Goal: Task Accomplishment & Management: Complete application form

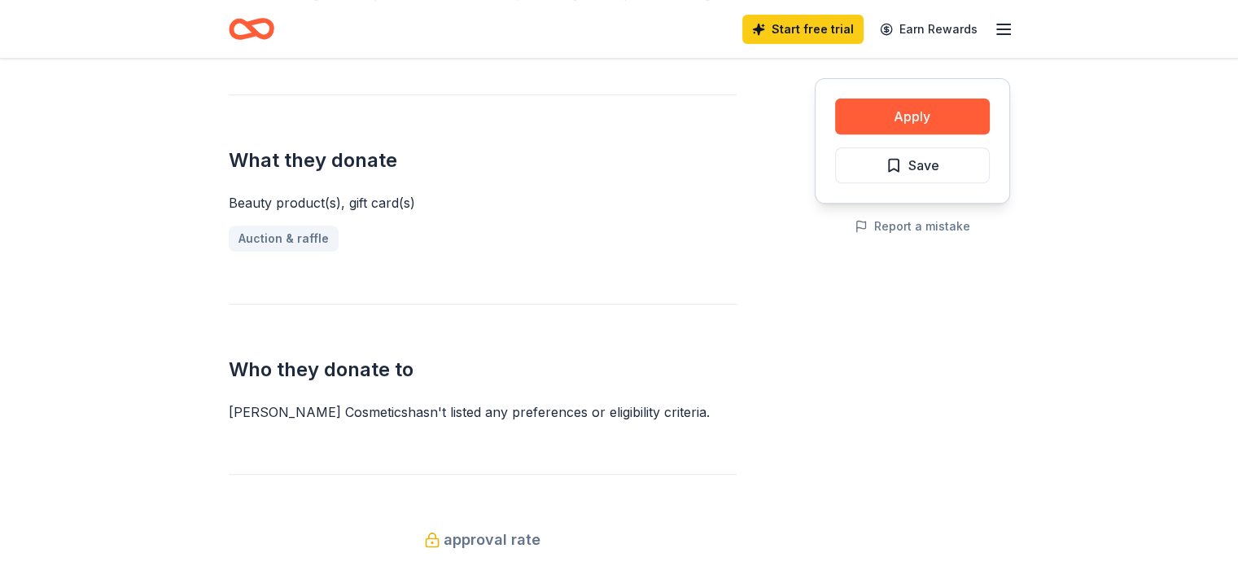
scroll to position [651, 0]
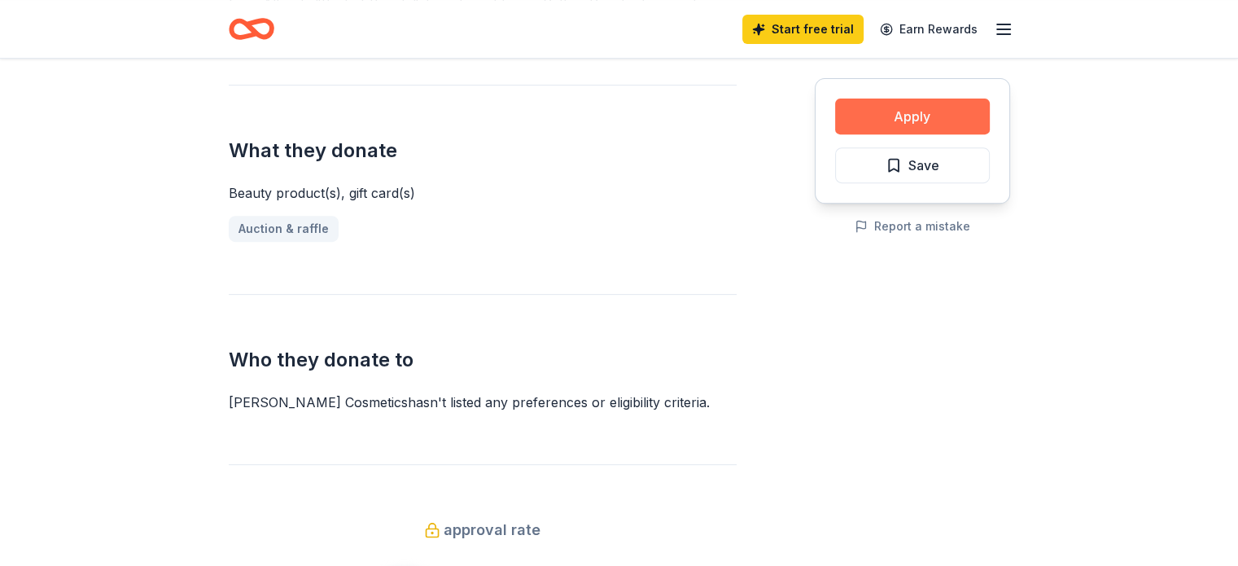
click at [878, 126] on button "Apply" at bounding box center [912, 116] width 155 height 36
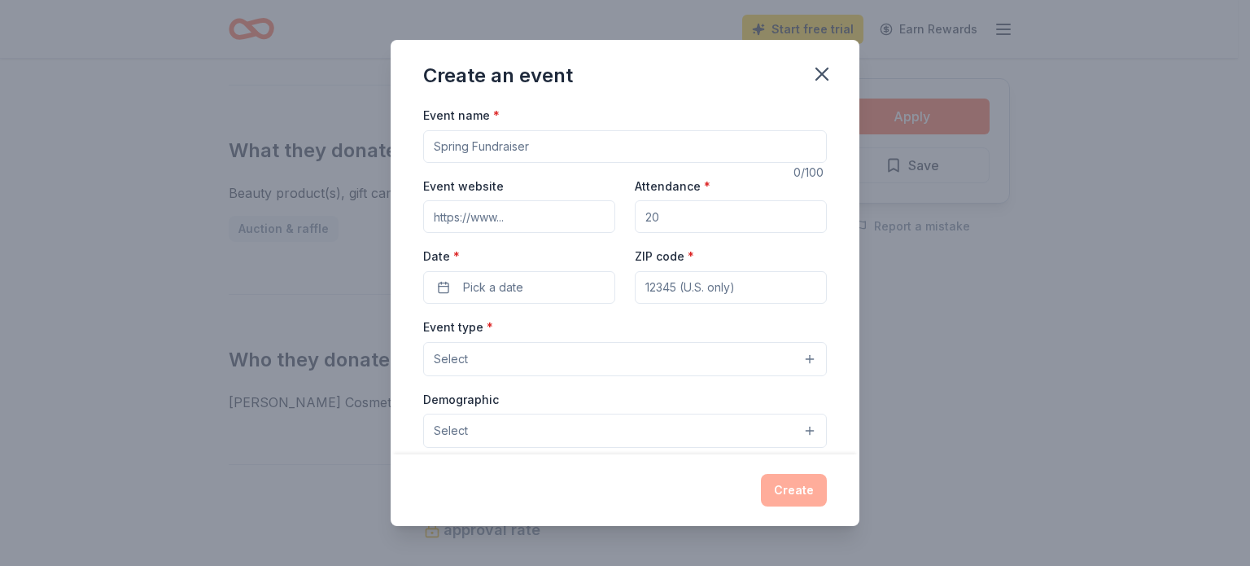
click at [636, 146] on input "Event name *" at bounding box center [625, 146] width 404 height 33
paste input "https://www.catofashions.com/"
type input "https://www.catofashions.com/"
drag, startPoint x: 660, startPoint y: 137, endPoint x: 345, endPoint y: 158, distance: 315.7
click at [345, 158] on div "Create an event Event name * https://www.catofashions.com/ 29 /100 Event websit…" at bounding box center [625, 283] width 1250 height 566
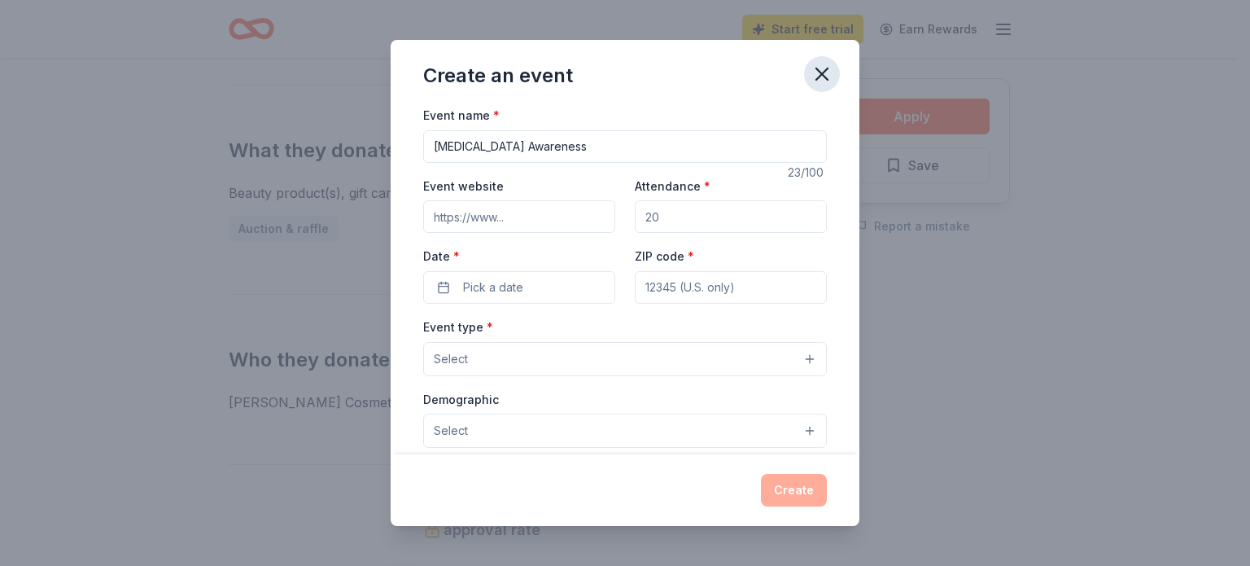
type input "[MEDICAL_DATA] Awareness"
click at [824, 68] on icon "button" at bounding box center [822, 74] width 23 height 23
click at [822, 79] on icon "button" at bounding box center [822, 74] width 23 height 23
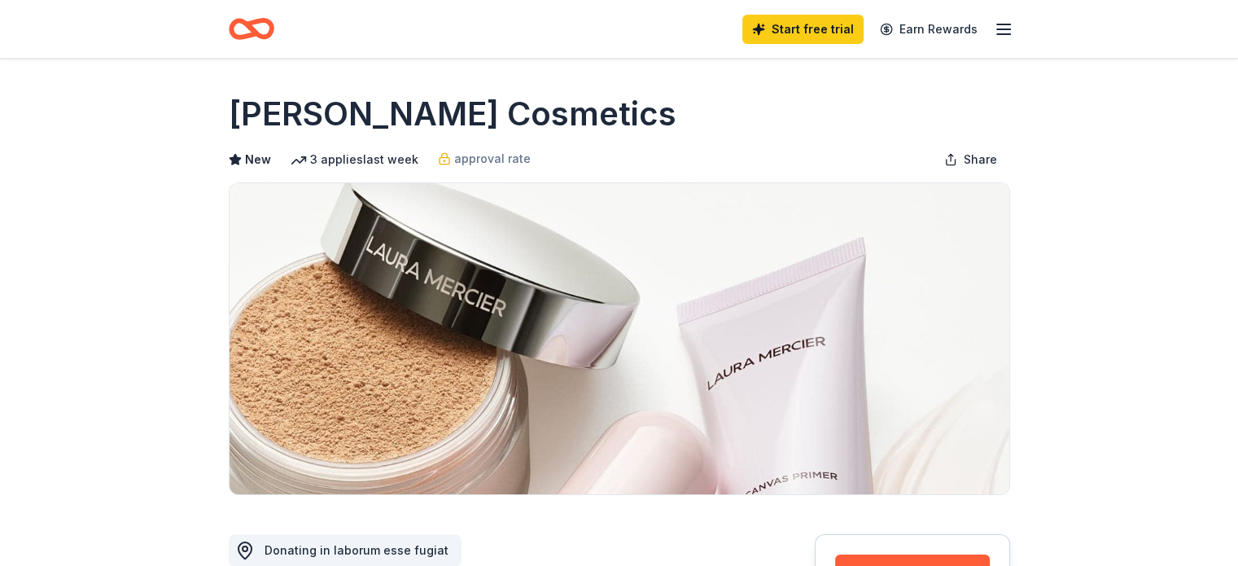
scroll to position [326, 0]
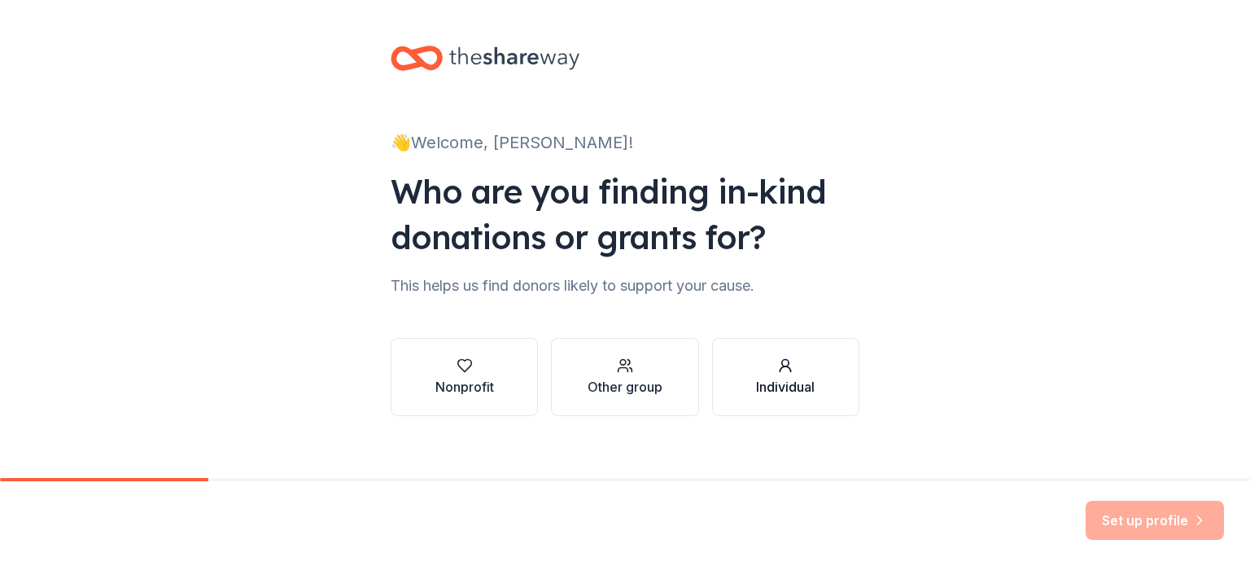
click at [832, 374] on button "Individual" at bounding box center [785, 377] width 147 height 78
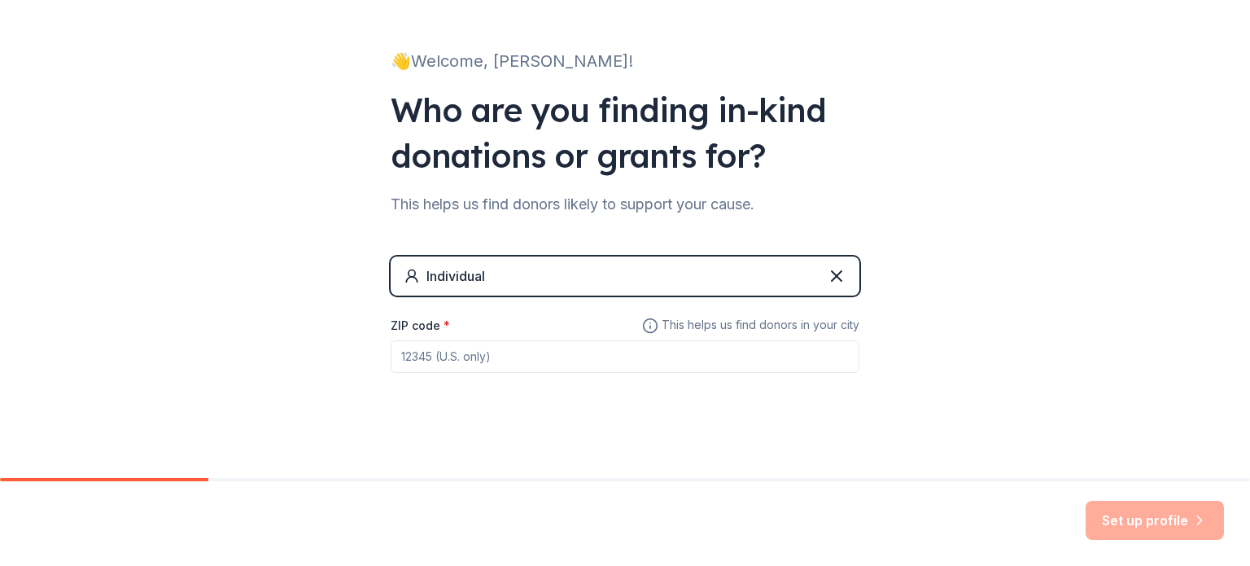
scroll to position [86, 0]
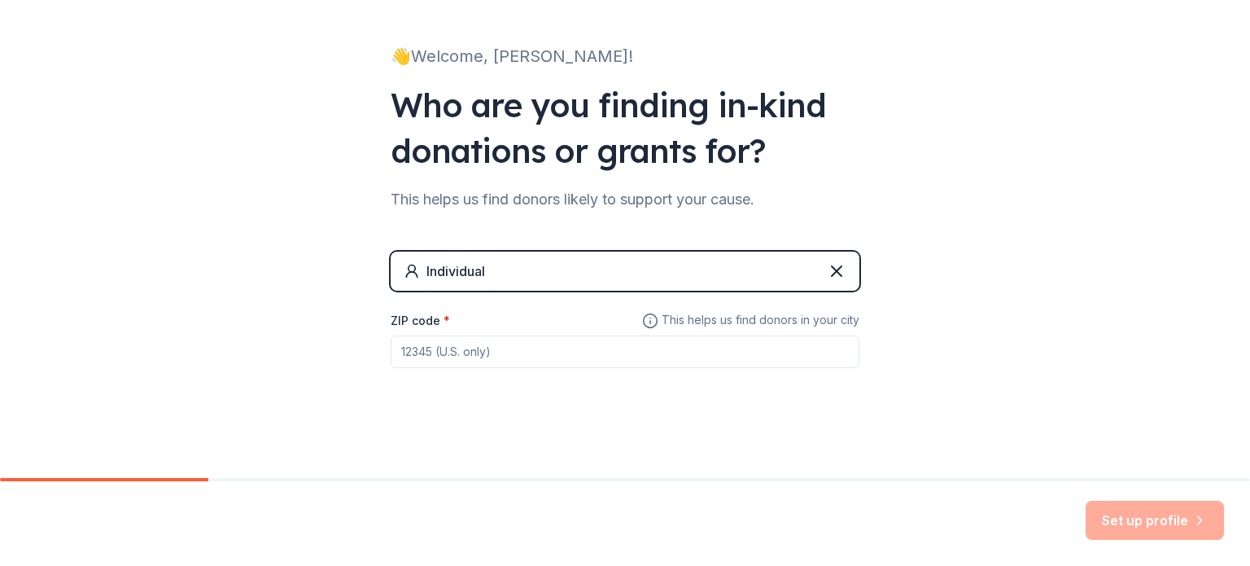
click at [752, 362] on input "ZIP code *" at bounding box center [625, 351] width 469 height 33
type input "35987"
click at [1190, 517] on button "Set up profile" at bounding box center [1155, 520] width 138 height 39
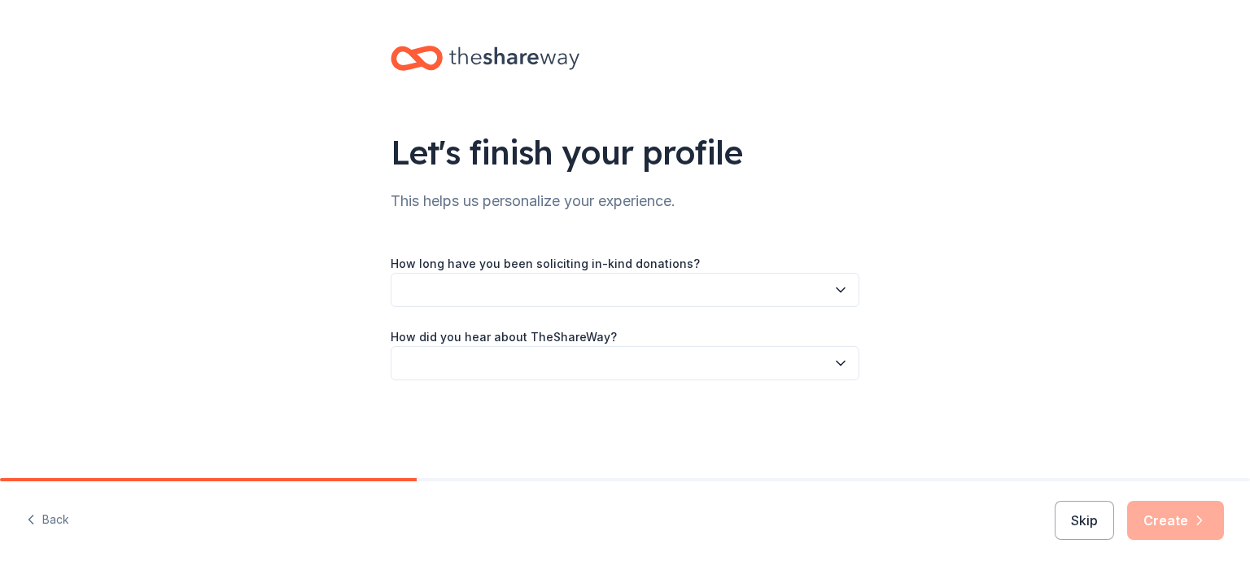
click at [491, 289] on button "button" at bounding box center [625, 290] width 469 height 34
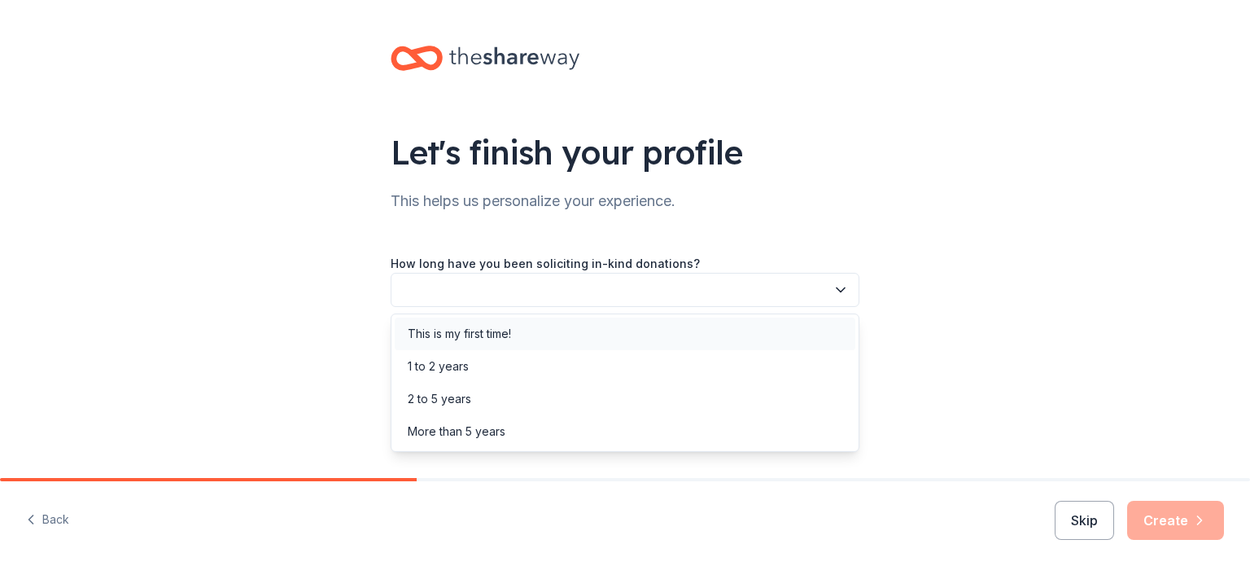
click at [495, 329] on div "This is my first time!" at bounding box center [459, 334] width 103 height 20
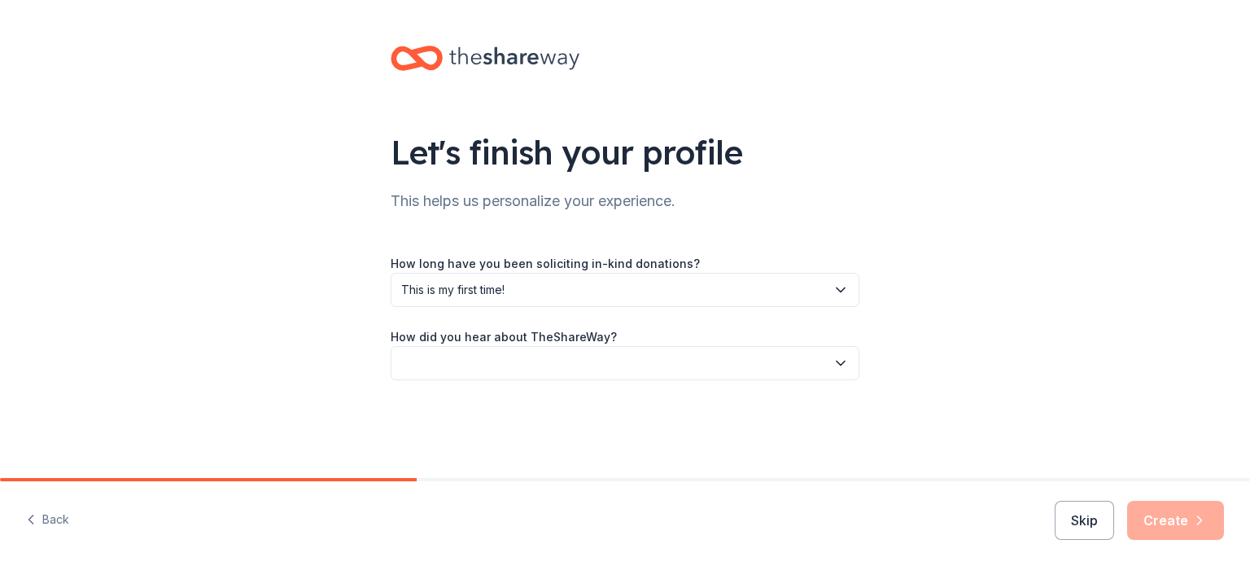
click at [471, 361] on button "button" at bounding box center [625, 363] width 469 height 34
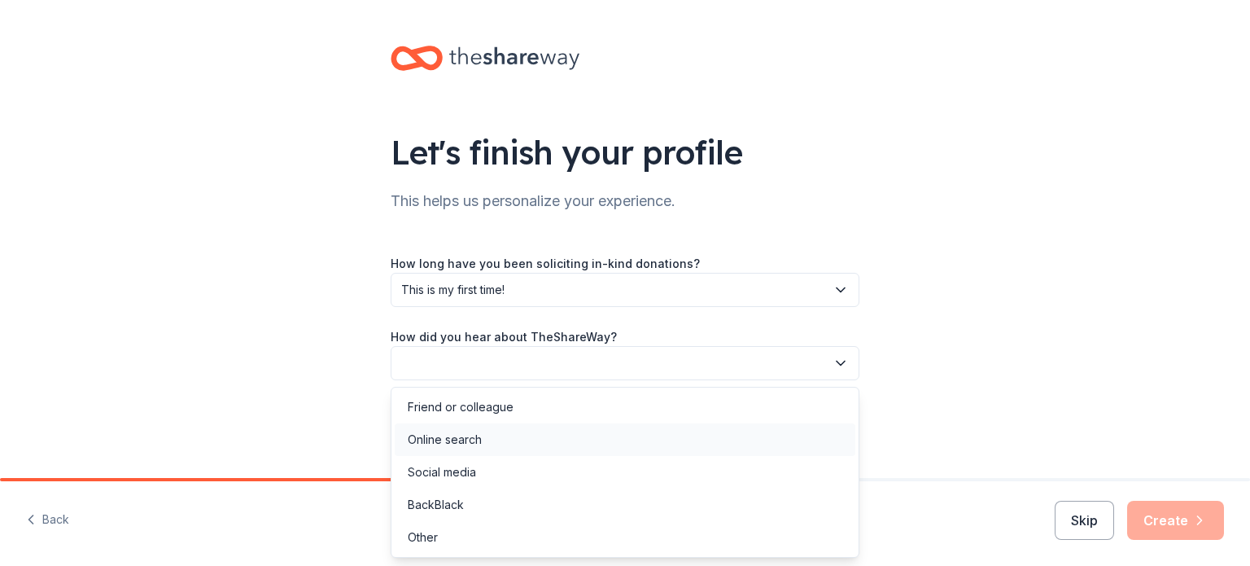
click at [450, 436] on div "Online search" at bounding box center [445, 440] width 74 height 20
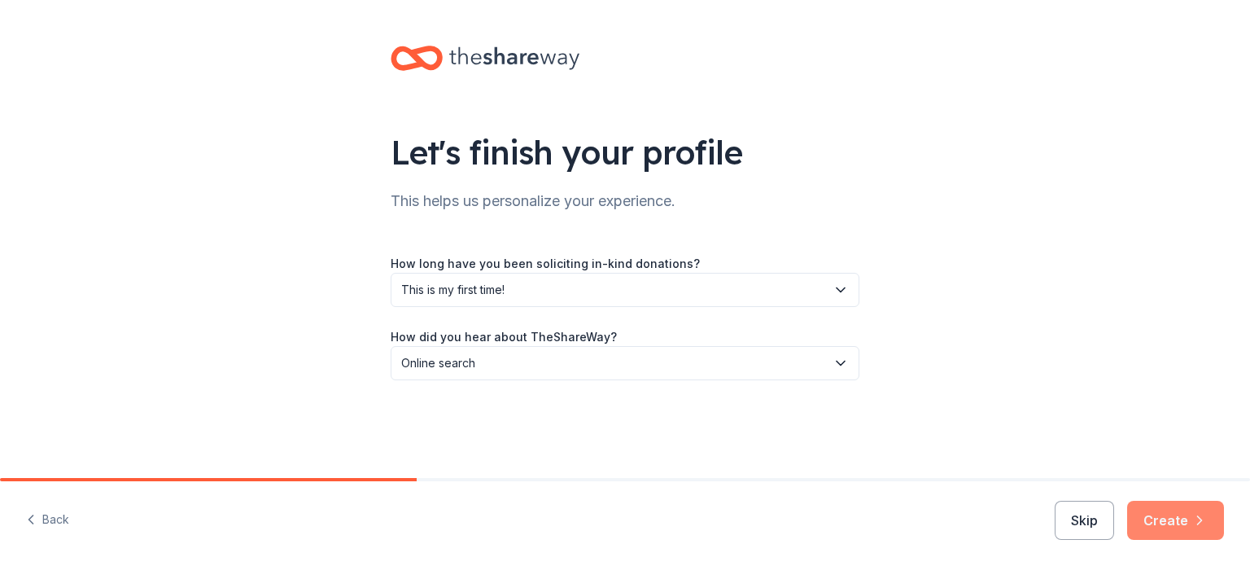
click at [1190, 517] on button "Create" at bounding box center [1175, 520] width 97 height 39
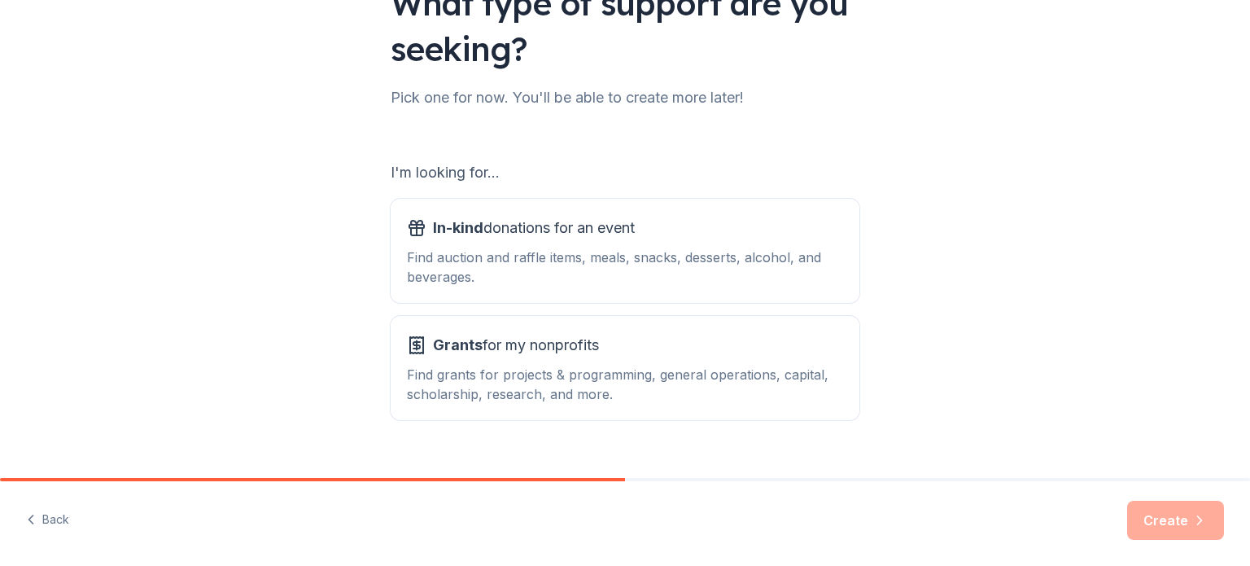
scroll to position [163, 0]
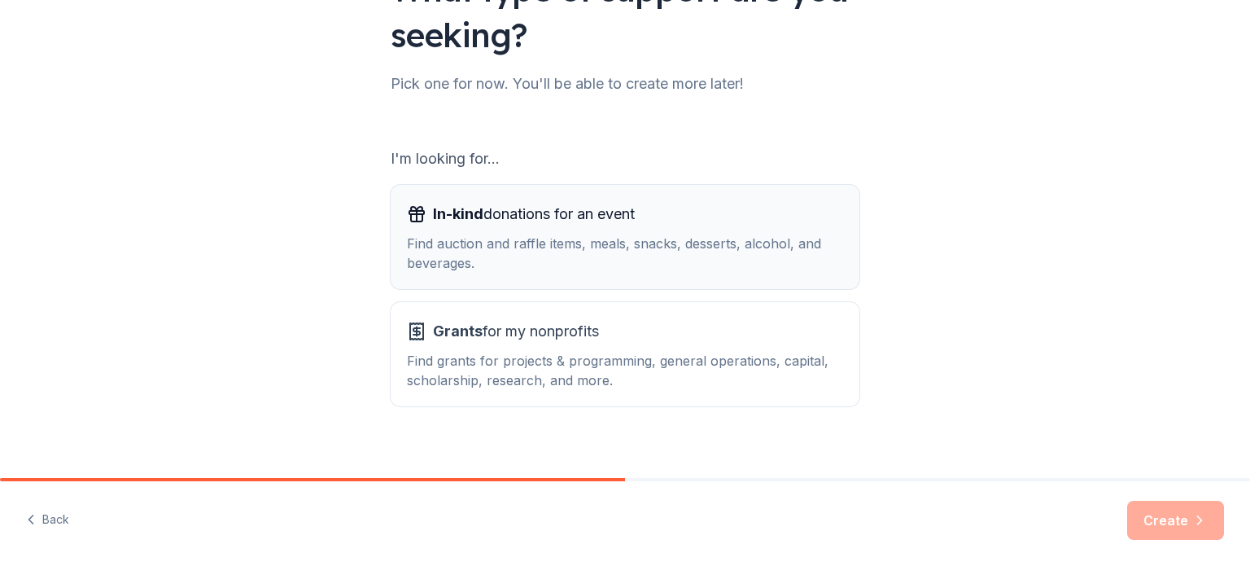
click at [562, 248] on div "Find auction and raffle items, meals, snacks, desserts, alcohol, and beverages." at bounding box center [625, 253] width 436 height 39
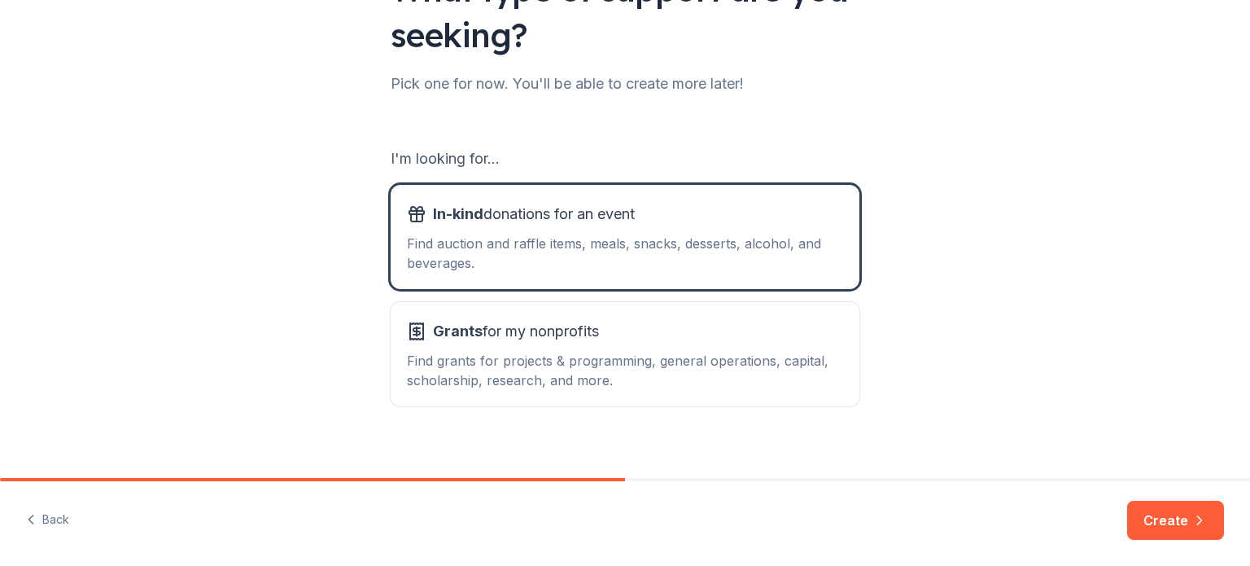
scroll to position [179, 0]
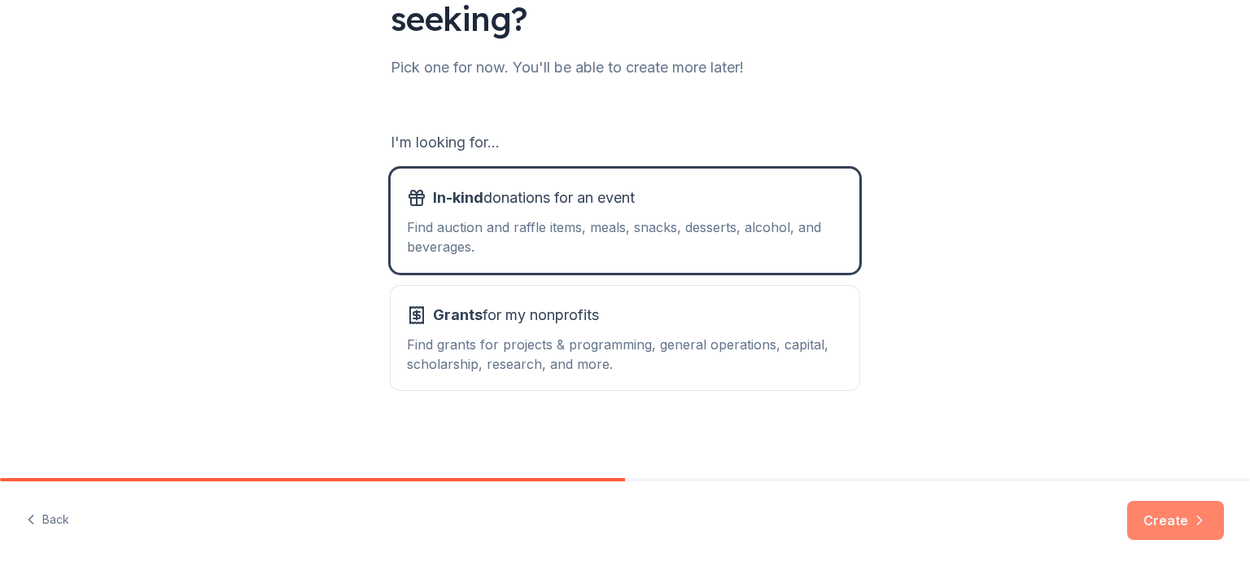
click at [1195, 528] on button "Create" at bounding box center [1175, 520] width 97 height 39
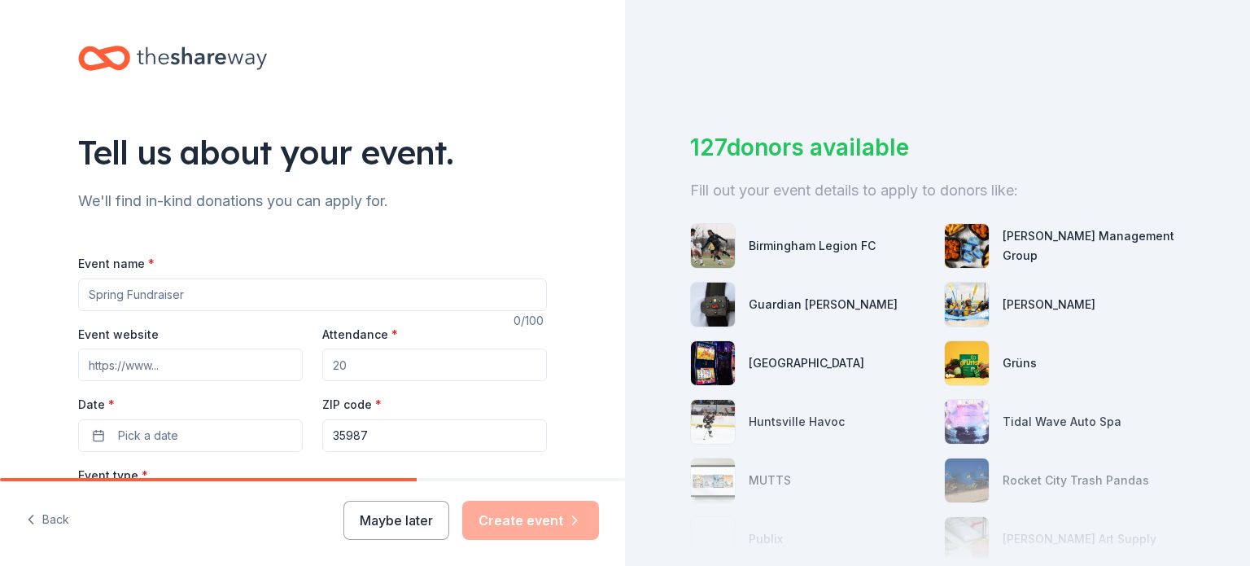
click at [199, 291] on input "Event name *" at bounding box center [312, 294] width 469 height 33
click at [189, 289] on input "[MEDICAL_DATA] Awarness" at bounding box center [312, 294] width 469 height 33
click at [265, 294] on input "[MEDICAL_DATA] Awareness" at bounding box center [312, 294] width 469 height 33
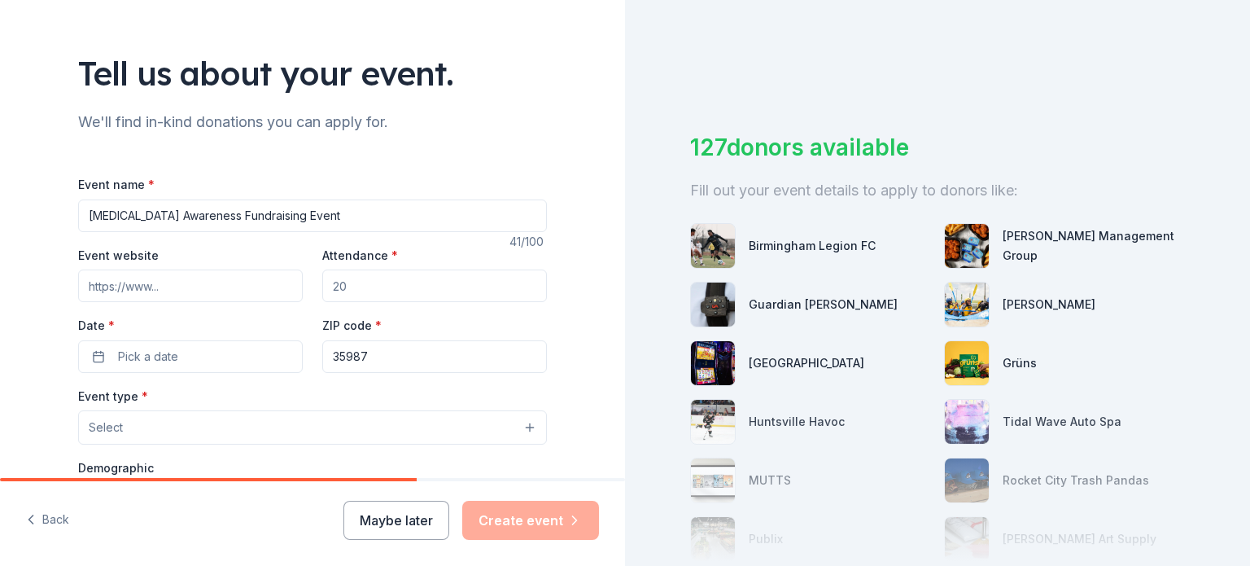
scroll to position [81, 0]
type input "[MEDICAL_DATA] Awareness Fundraising Event"
click at [374, 291] on input "Attendance *" at bounding box center [434, 283] width 225 height 33
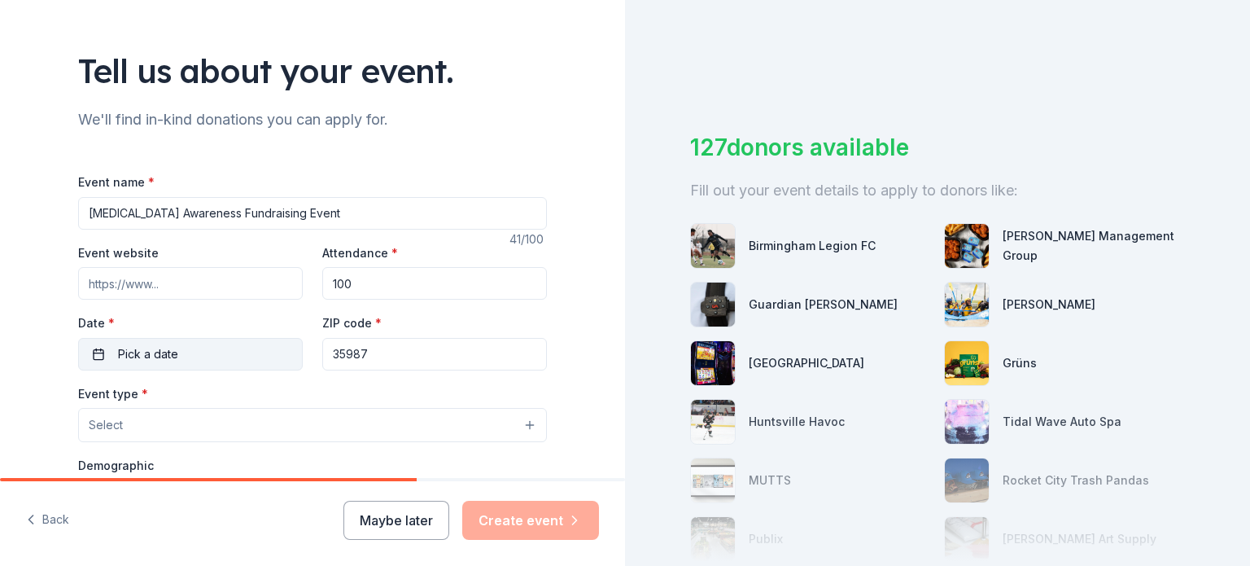
type input "100"
click at [181, 361] on button "Pick a date" at bounding box center [190, 354] width 225 height 33
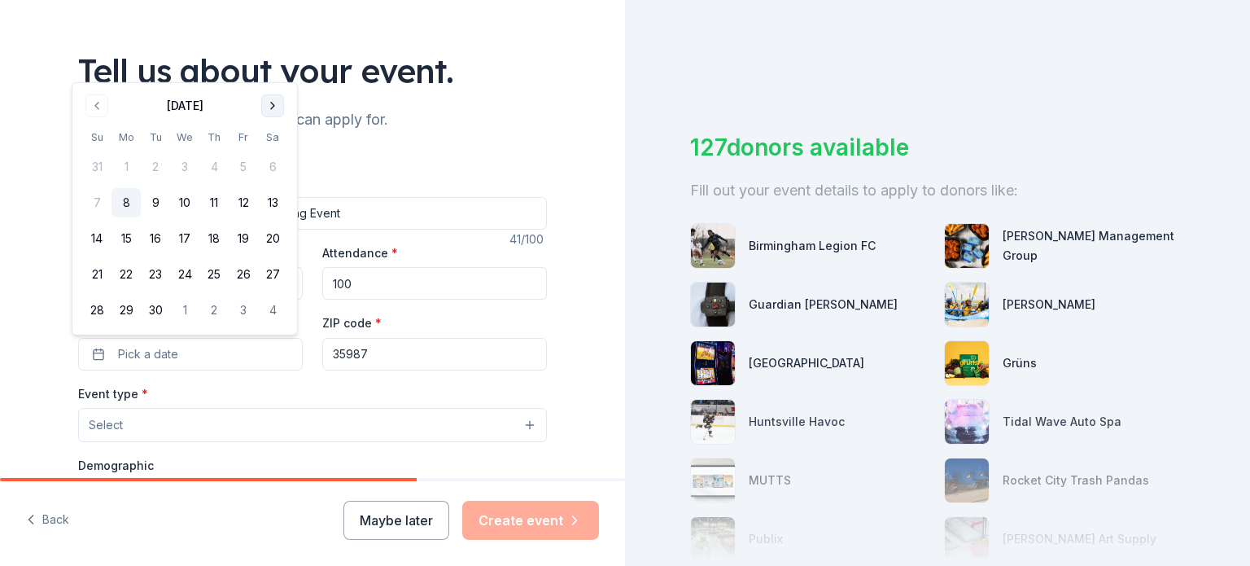
click at [274, 100] on button "Go to next month" at bounding box center [272, 105] width 23 height 23
click at [267, 162] on button "4" at bounding box center [272, 166] width 29 height 29
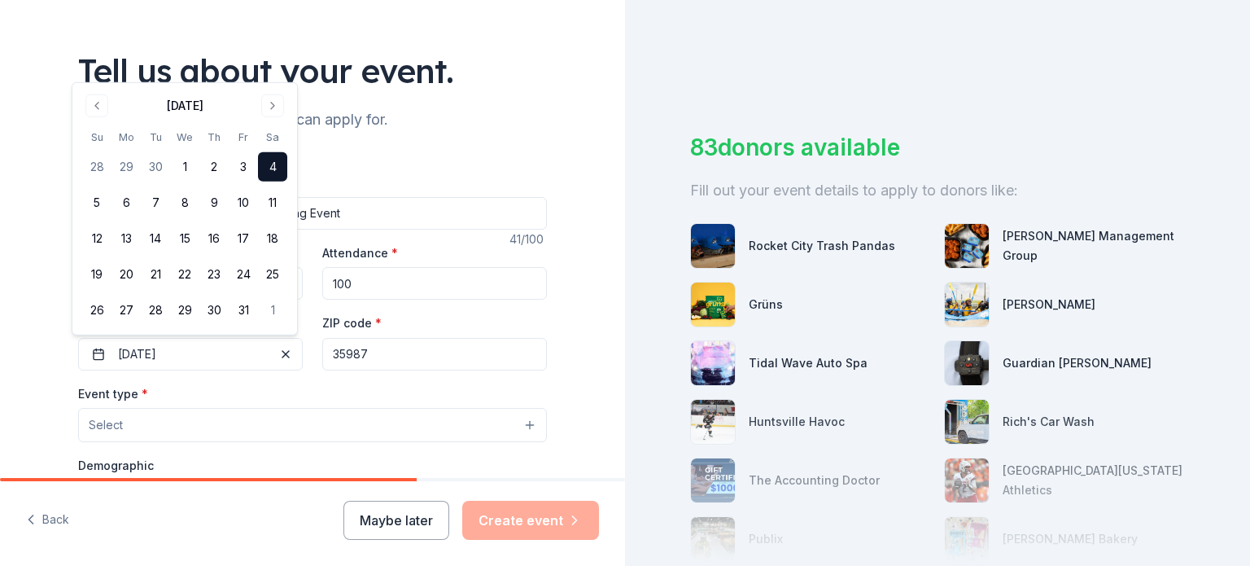
click at [381, 354] on input "35987" at bounding box center [434, 354] width 225 height 33
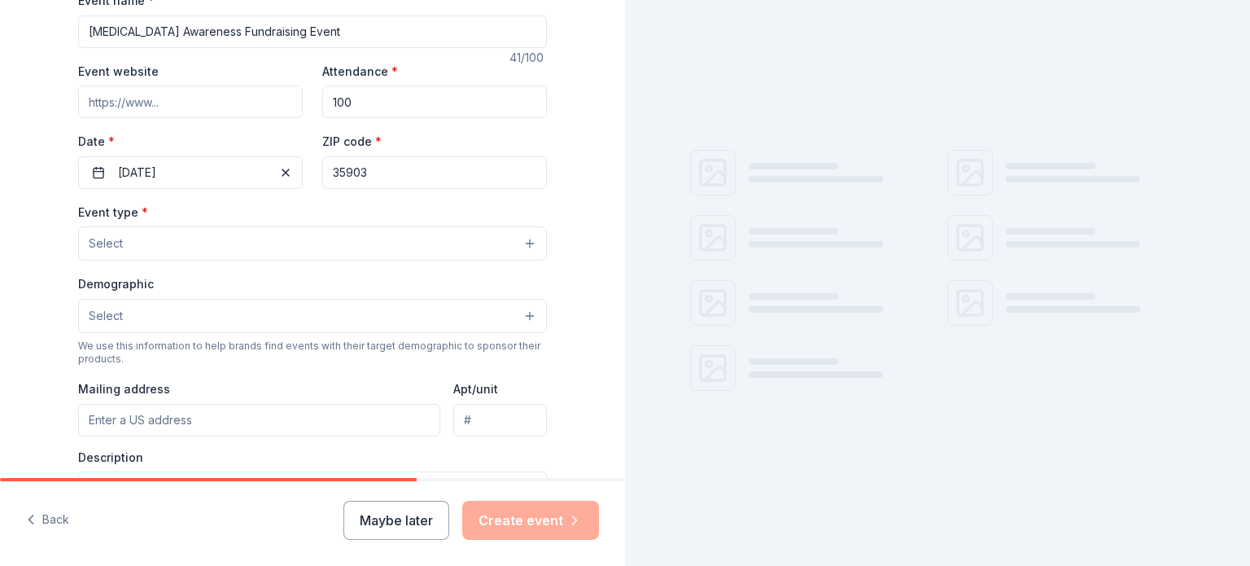
scroll to position [326, 0]
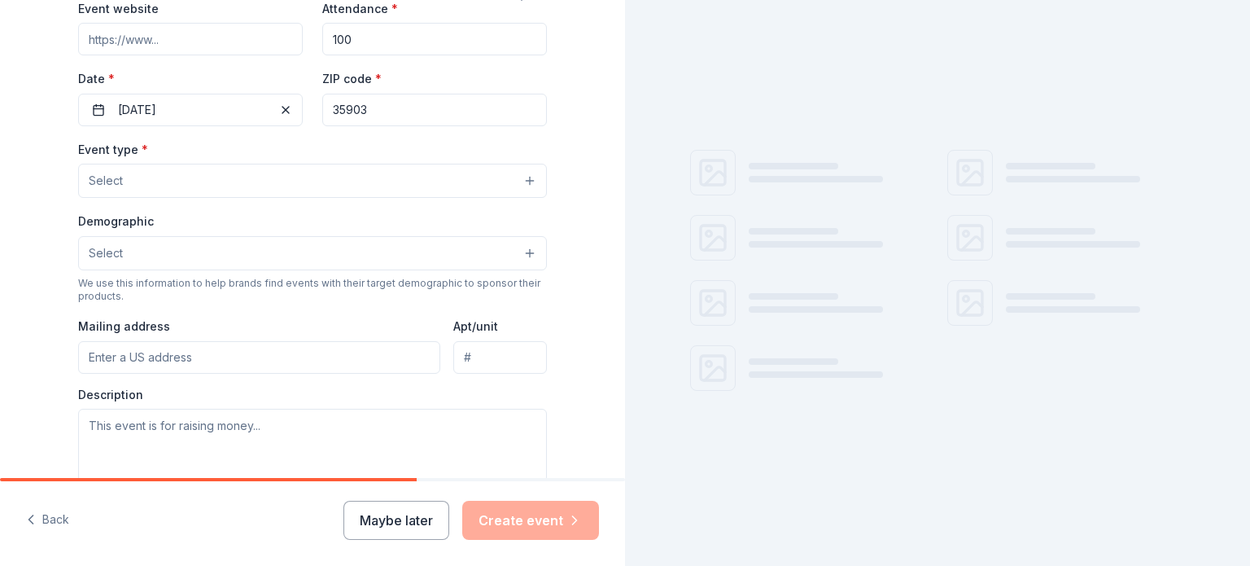
type input "35903"
click at [142, 180] on button "Select" at bounding box center [312, 181] width 469 height 34
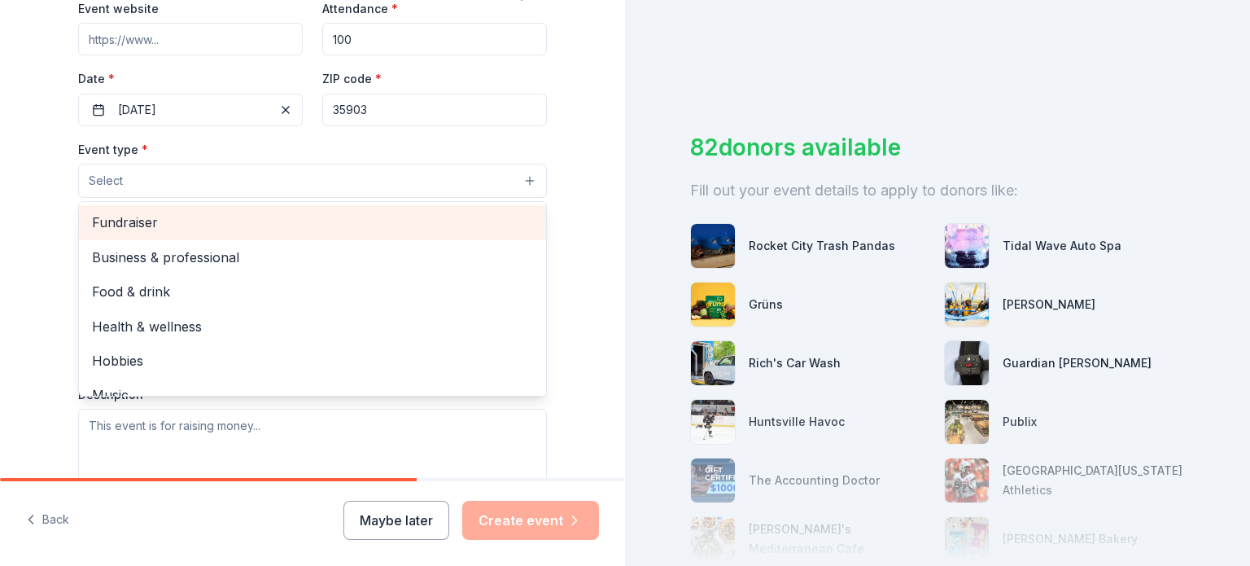
click at [144, 214] on span "Fundraiser" at bounding box center [312, 222] width 441 height 21
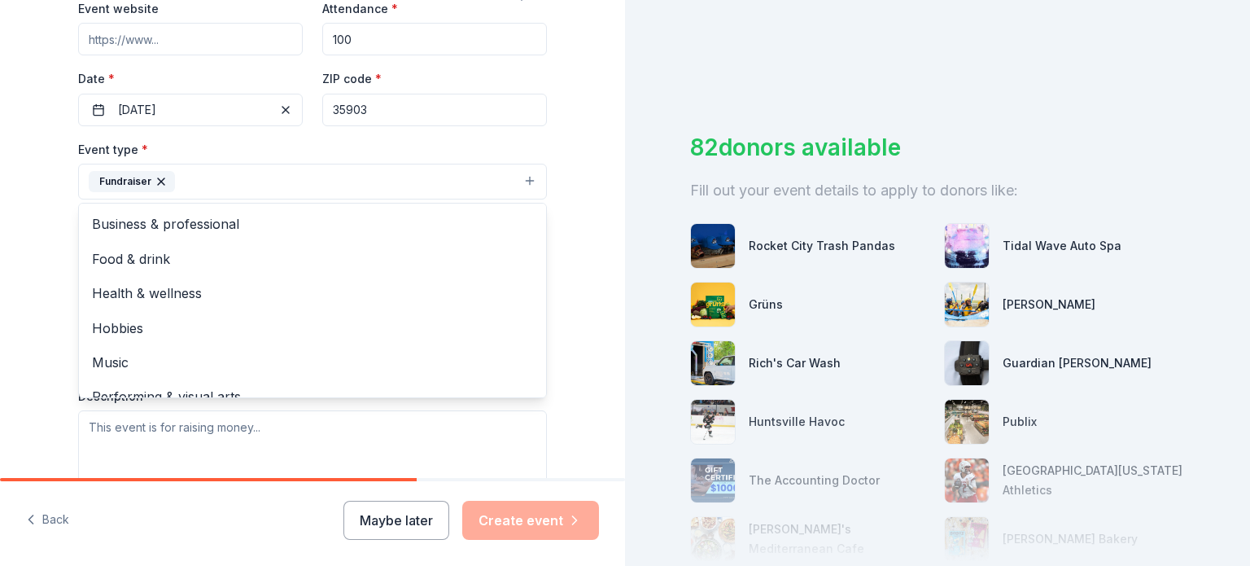
click at [0, 252] on div "Tell us about your event. We'll find in-kind donations you can apply for. Event…" at bounding box center [312, 216] width 625 height 1085
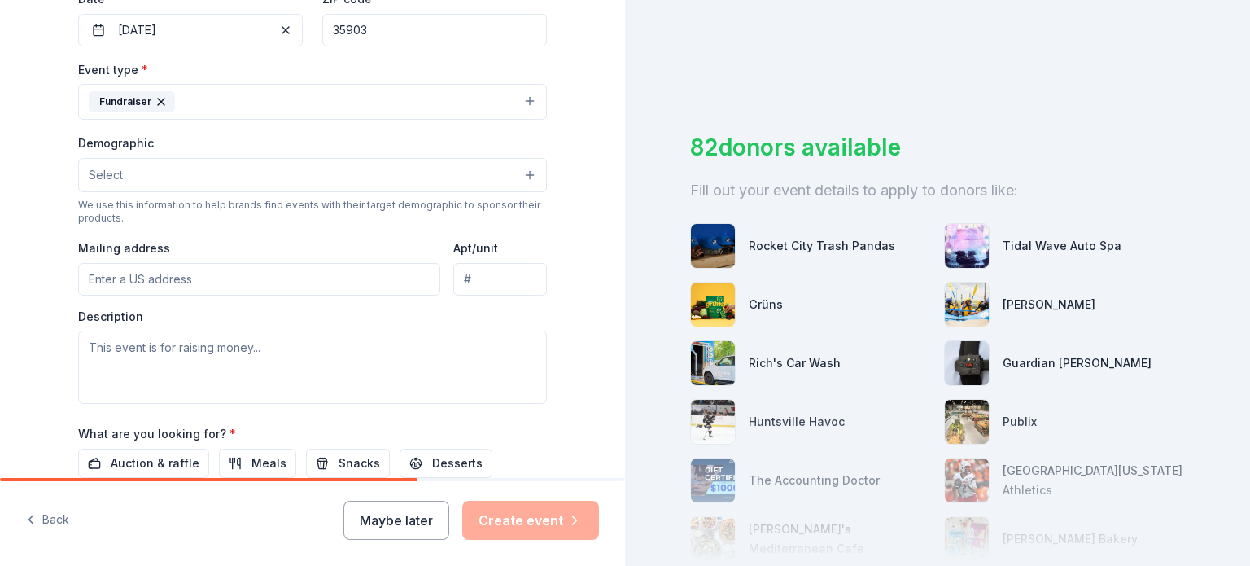
scroll to position [407, 0]
click at [303, 163] on button "Select" at bounding box center [312, 173] width 469 height 34
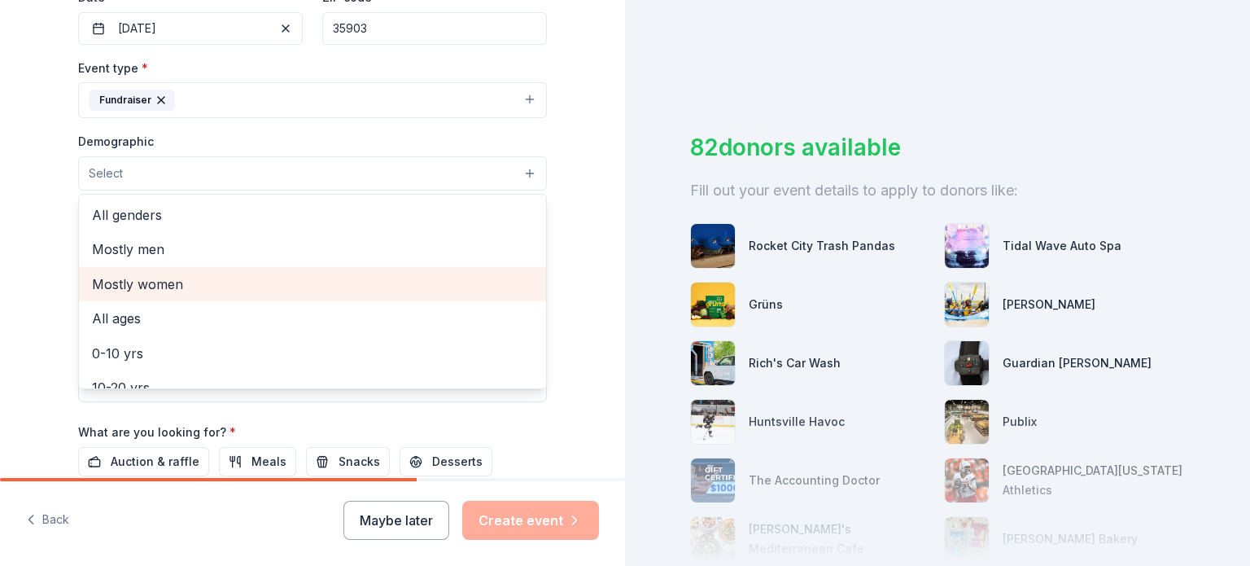
click at [260, 288] on span "Mostly women" at bounding box center [312, 284] width 441 height 21
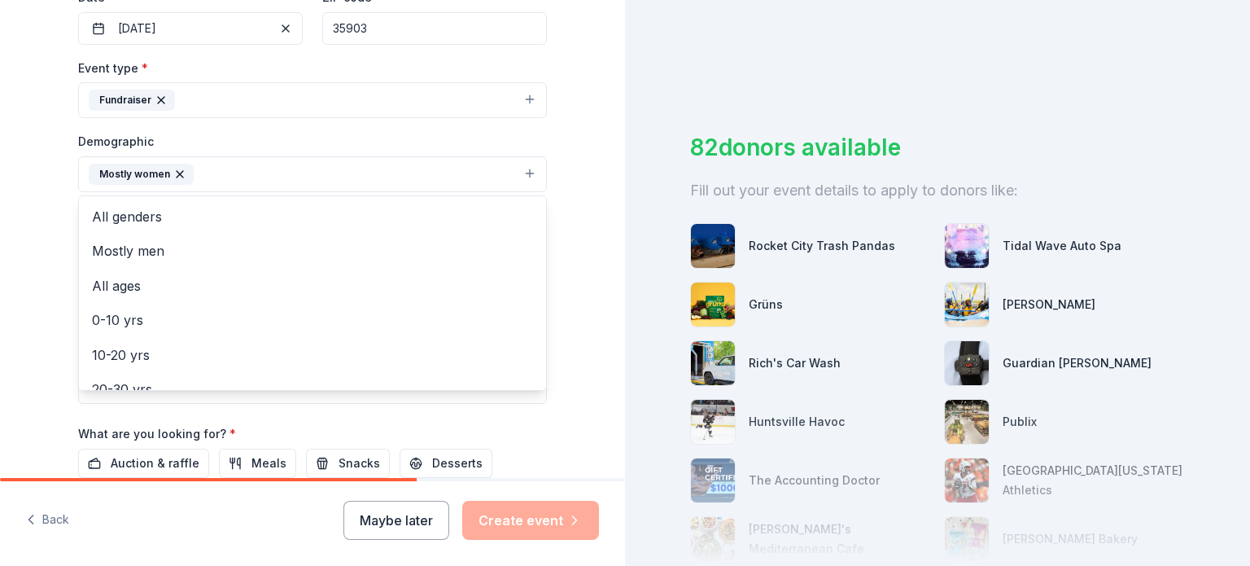
click at [0, 273] on div "Tell us about your event. We'll find in-kind donations you can apply for. Event…" at bounding box center [312, 136] width 625 height 1087
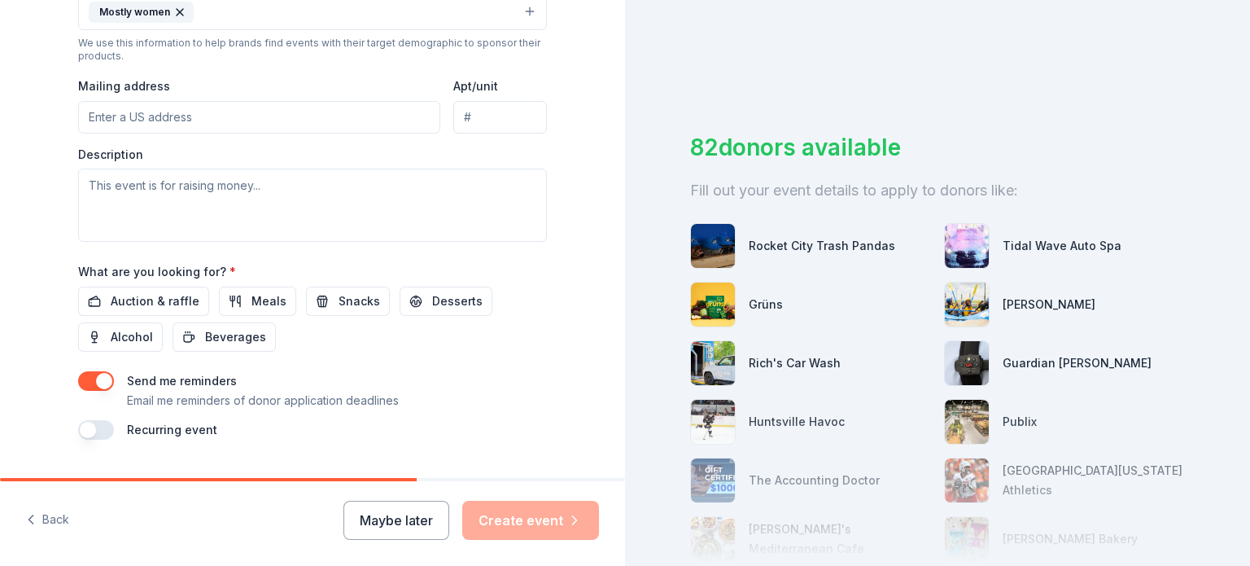
scroll to position [570, 0]
click at [195, 111] on input "Mailing address" at bounding box center [259, 116] width 362 height 33
type input "[STREET_ADDRESS][PERSON_NAME]"
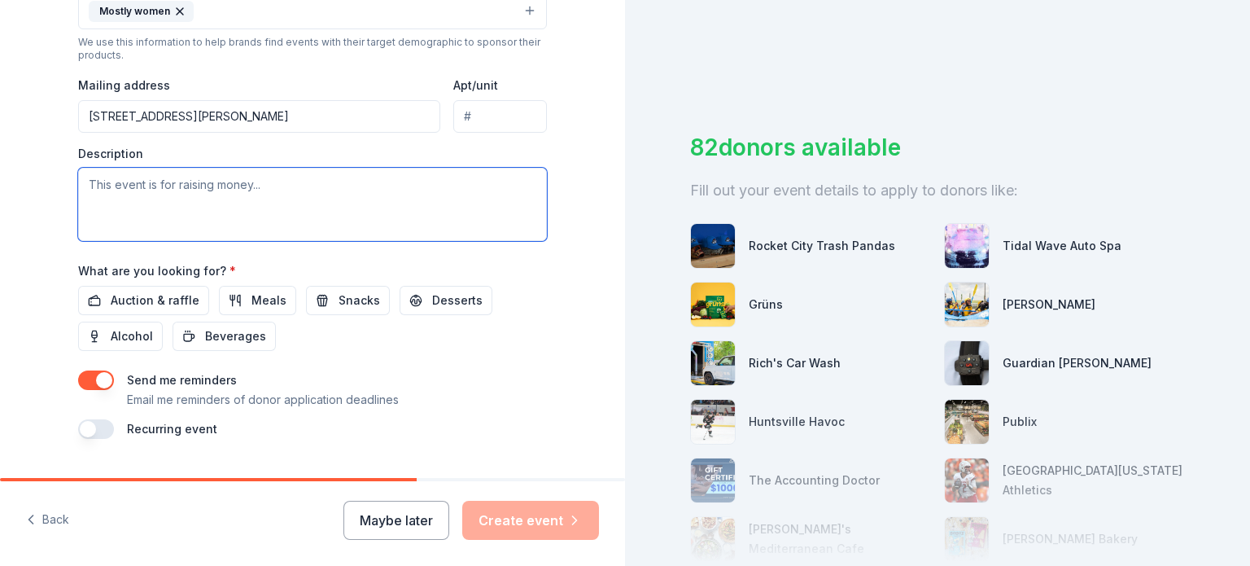
click at [264, 195] on textarea at bounding box center [312, 204] width 469 height 73
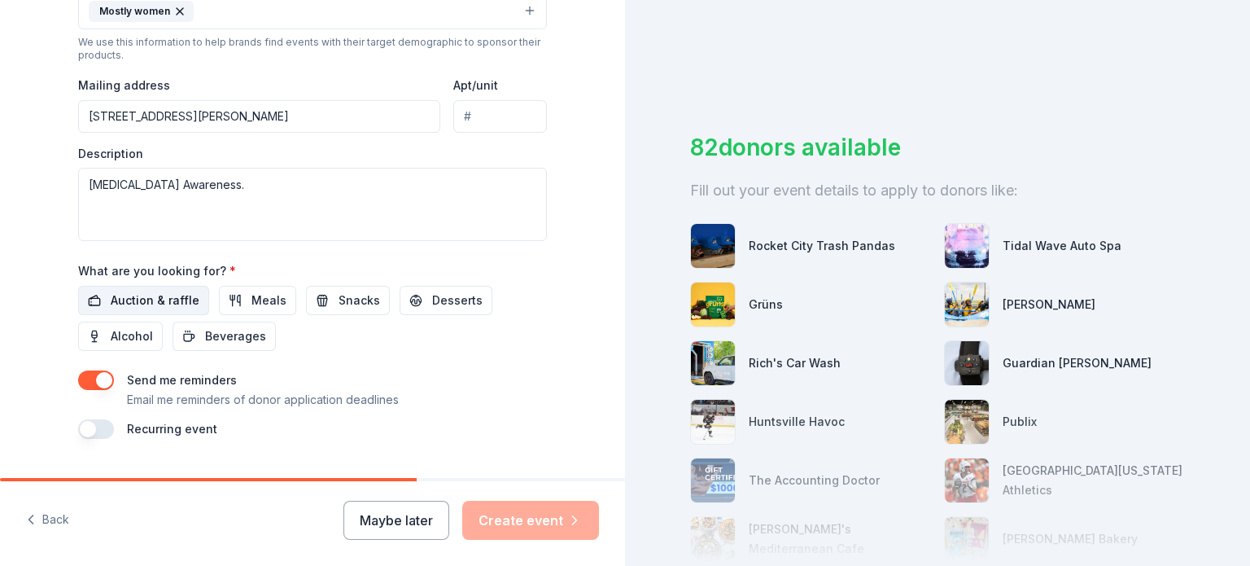
click at [170, 305] on span "Auction & raffle" at bounding box center [155, 301] width 89 height 20
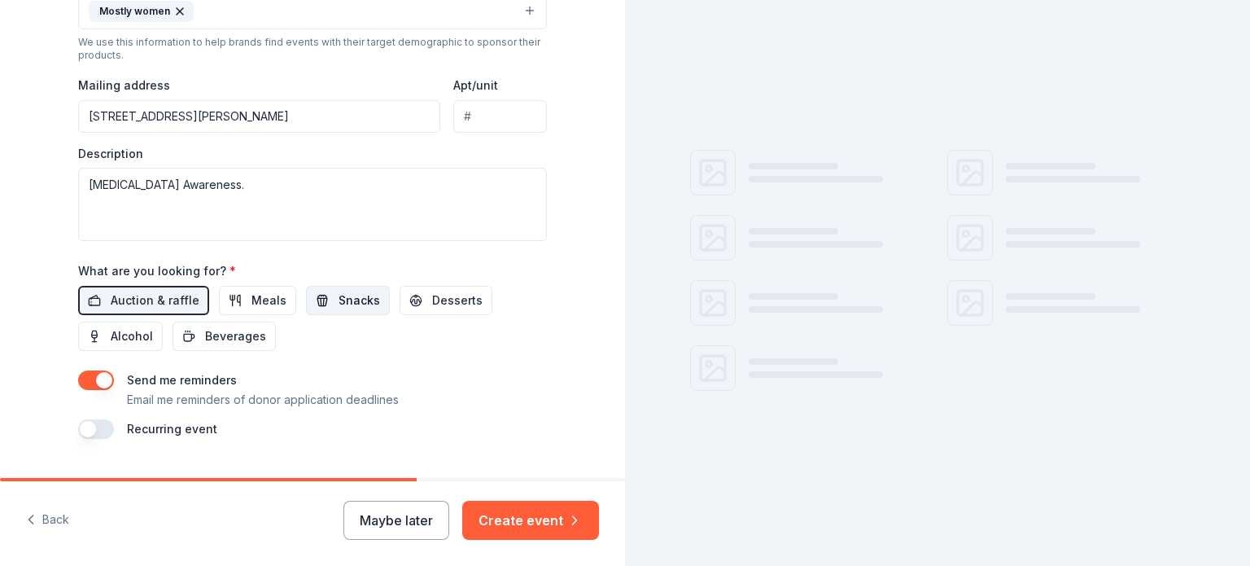
click at [339, 304] on span "Snacks" at bounding box center [360, 301] width 42 height 20
click at [440, 309] on button "Desserts" at bounding box center [446, 300] width 93 height 29
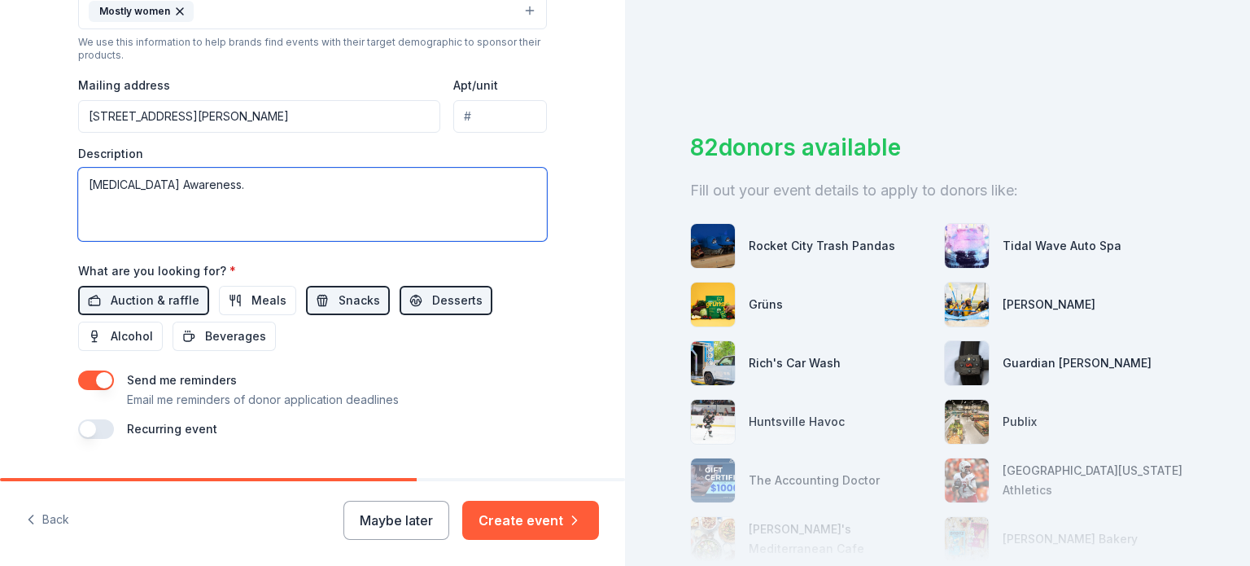
click at [334, 173] on textarea "[MEDICAL_DATA] Awareness." at bounding box center [312, 204] width 469 height 73
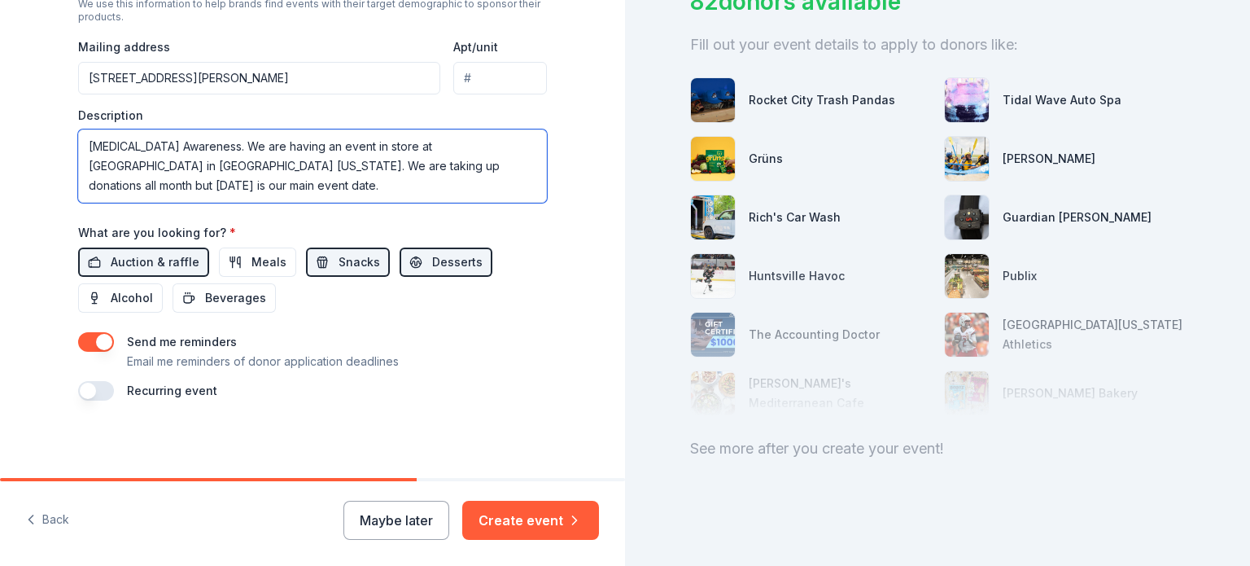
scroll to position [158, 0]
type textarea "[MEDICAL_DATA] Awareness. We are having an event in store at [GEOGRAPHIC_DATA] …"
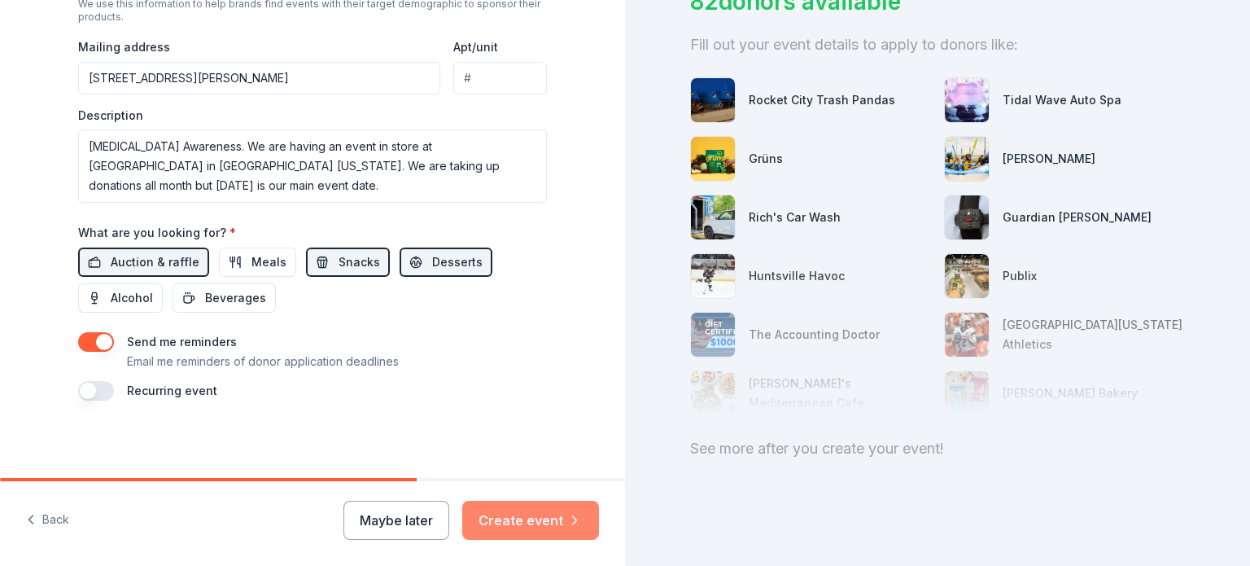
click at [573, 510] on button "Create event" at bounding box center [530, 520] width 137 height 39
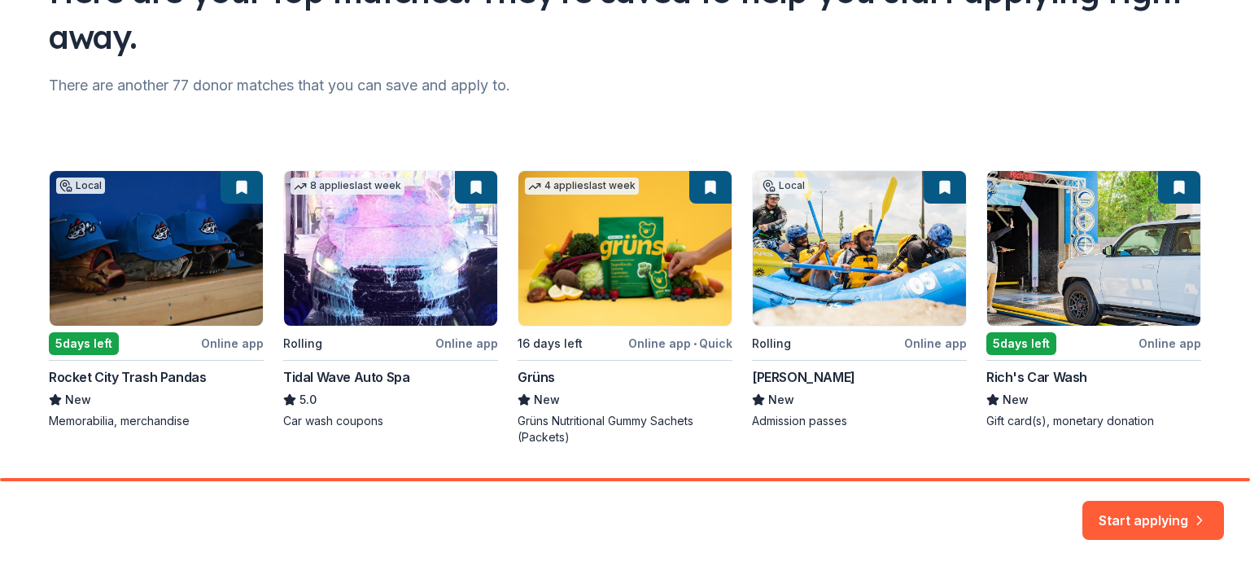
scroll to position [163, 0]
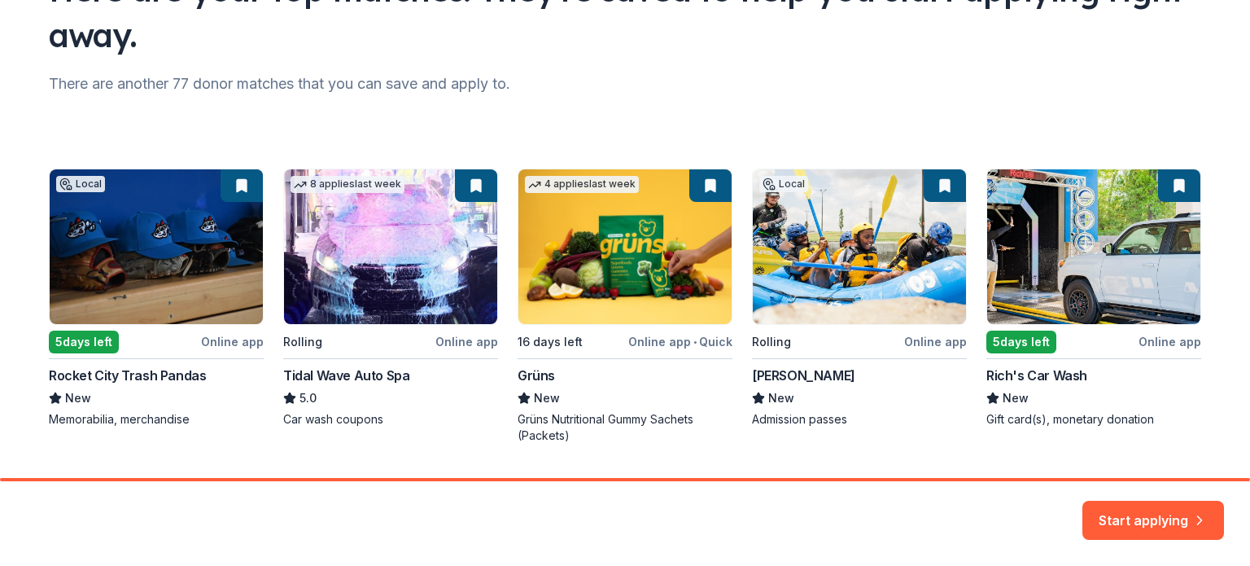
click at [234, 192] on div "Local 5 days left Online app Rocket City Trash Pandas New Memorabilia, merchand…" at bounding box center [625, 306] width 1153 height 275
click at [238, 184] on div "Local 5 days left Online app Rocket City Trash Pandas New Memorabilia, merchand…" at bounding box center [625, 306] width 1153 height 275
click at [1193, 514] on icon "button" at bounding box center [1200, 510] width 16 height 16
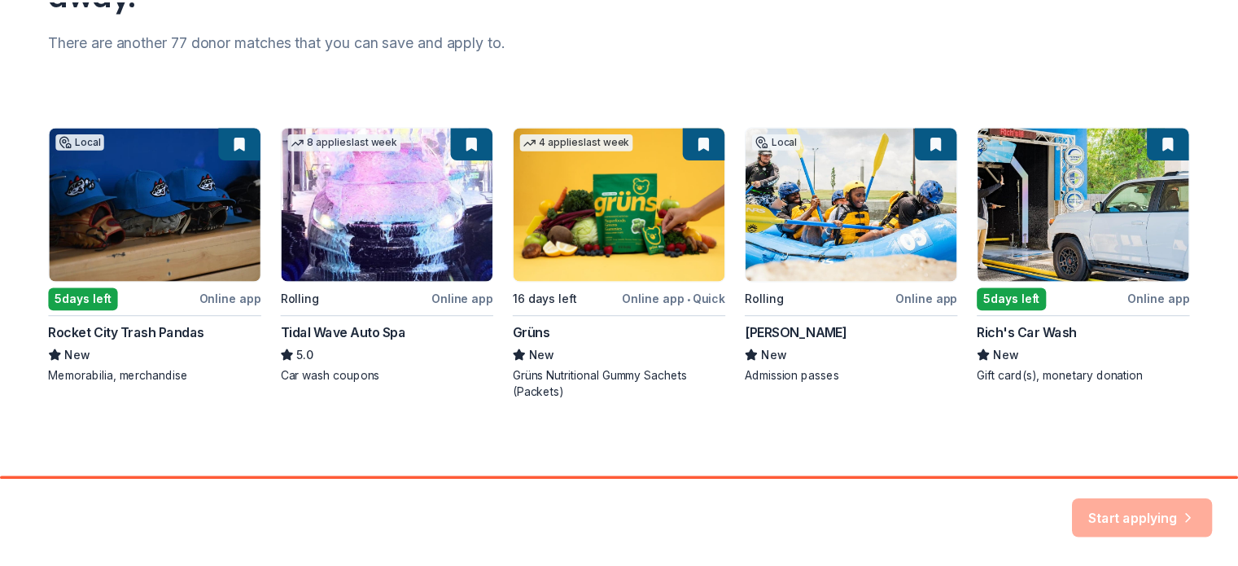
scroll to position [206, 0]
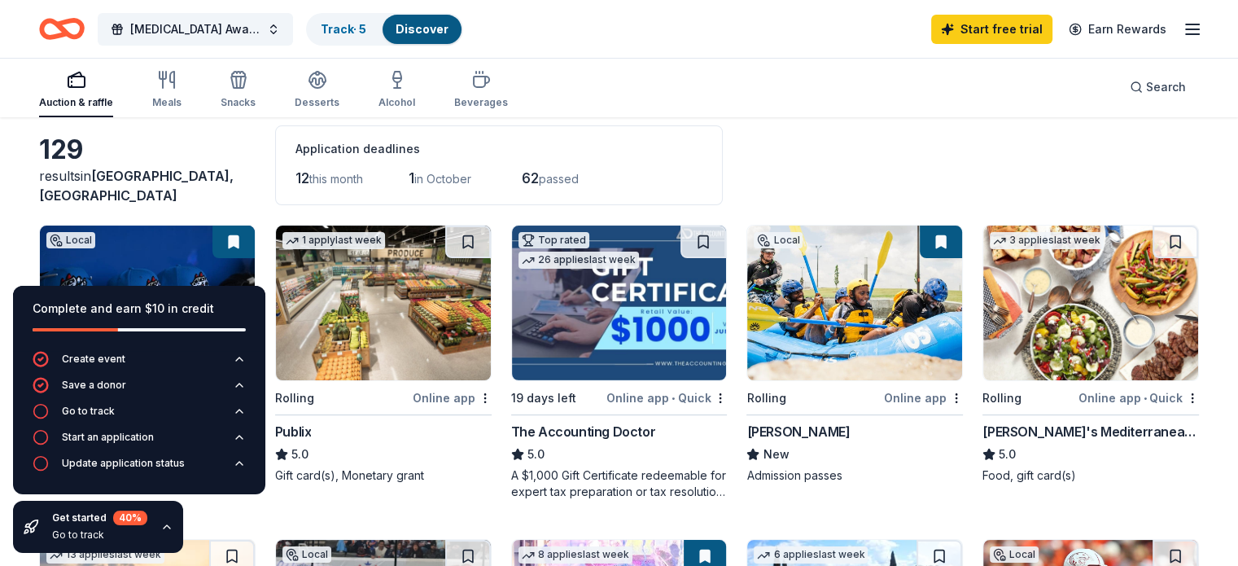
scroll to position [81, 0]
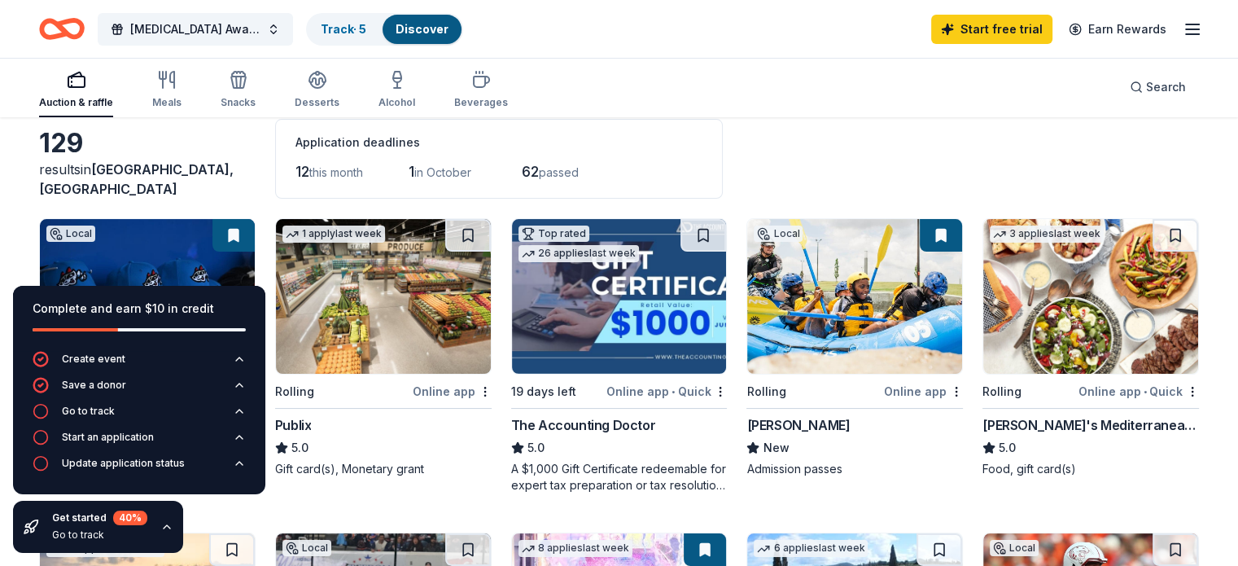
click at [164, 527] on icon "button" at bounding box center [166, 526] width 13 height 13
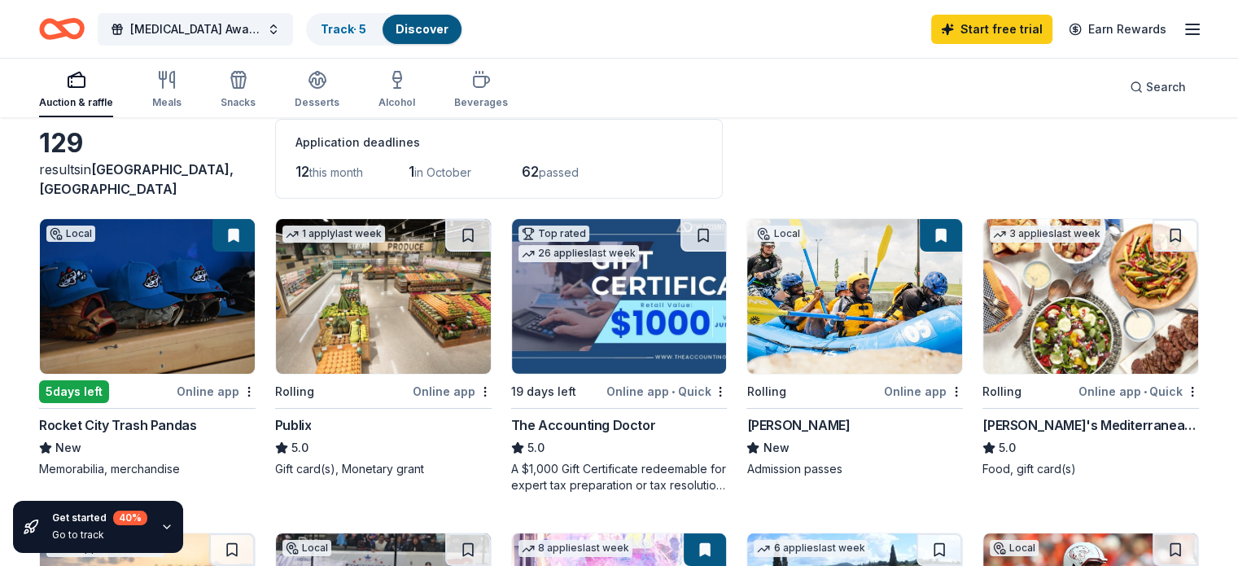
click at [255, 232] on button at bounding box center [233, 235] width 42 height 33
click at [239, 240] on button at bounding box center [233, 235] width 42 height 33
click at [251, 234] on button at bounding box center [233, 235] width 42 height 33
click at [478, 234] on button at bounding box center [468, 235] width 46 height 33
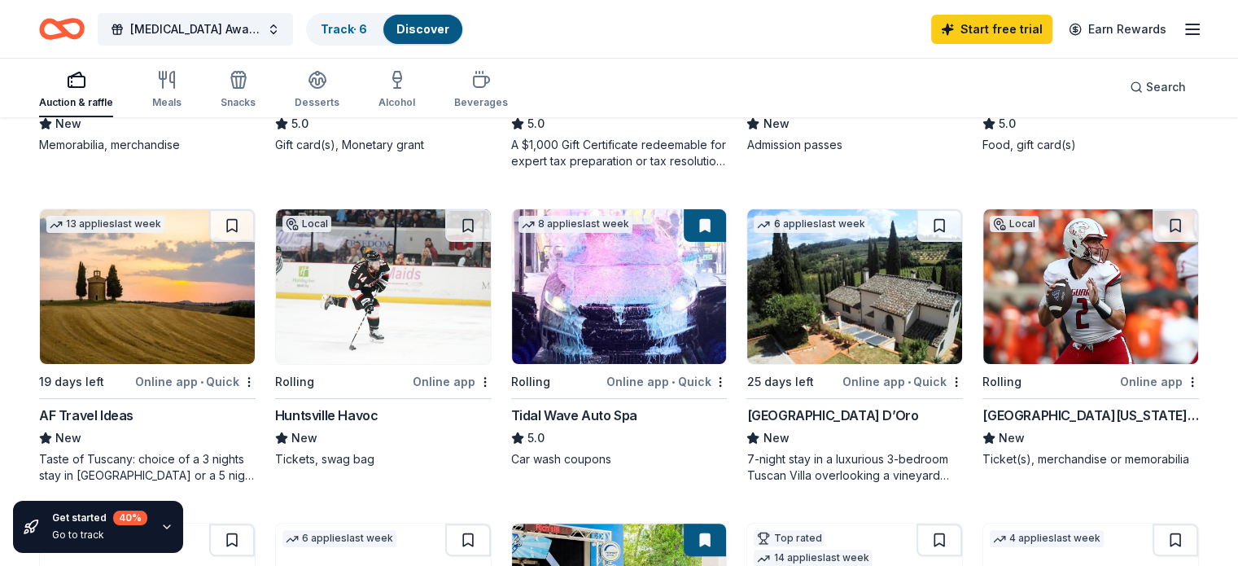
scroll to position [407, 0]
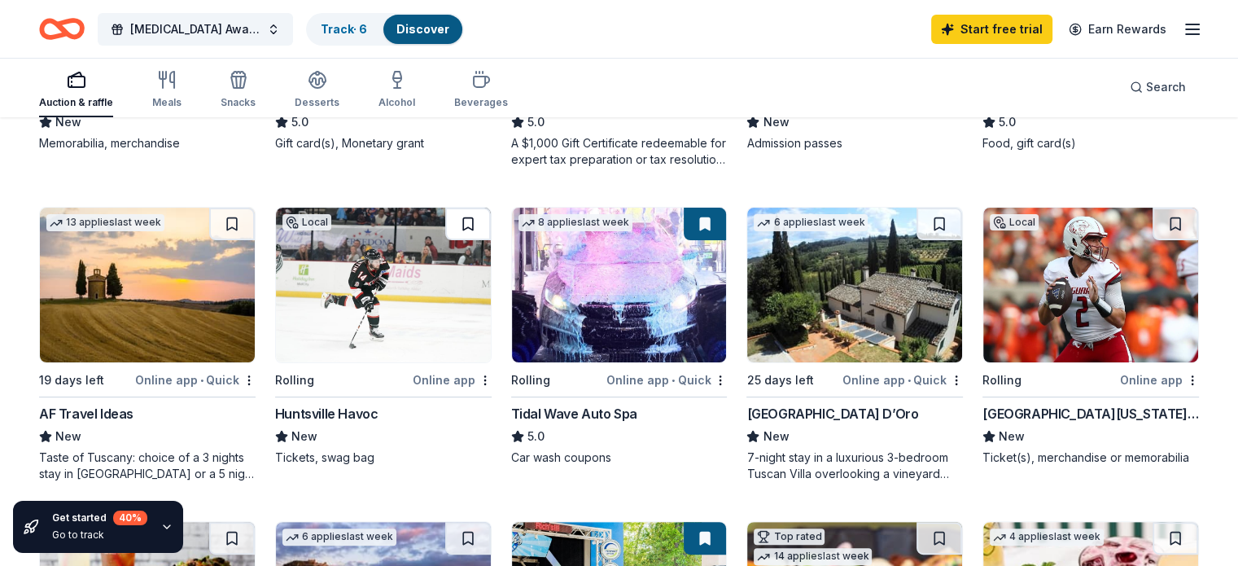
click at [458, 225] on button at bounding box center [468, 224] width 46 height 33
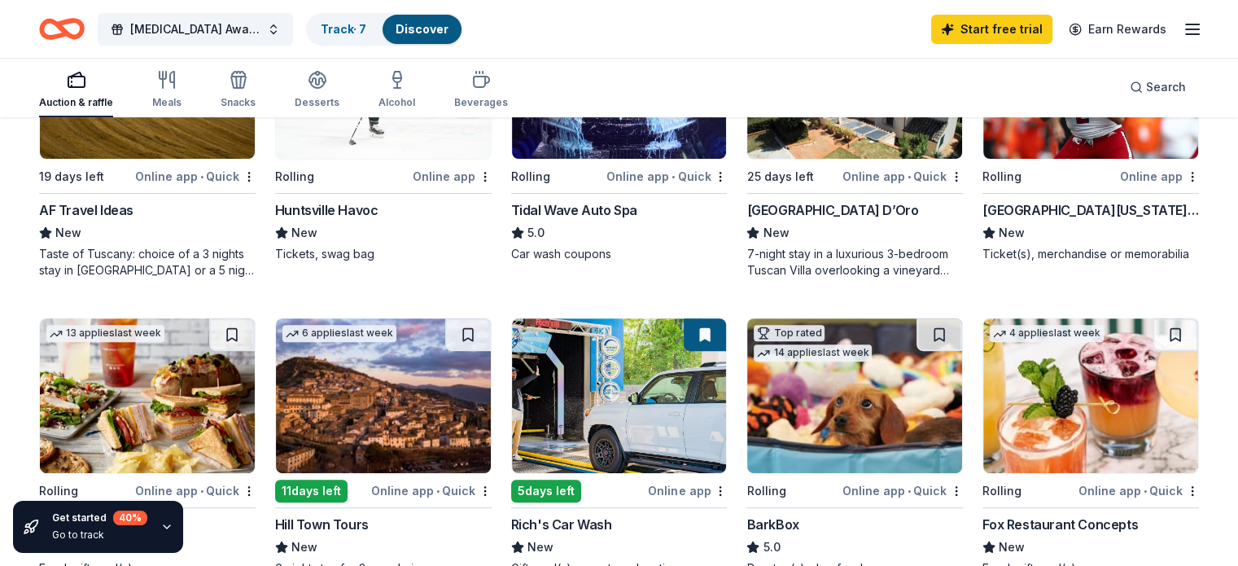
scroll to position [488, 0]
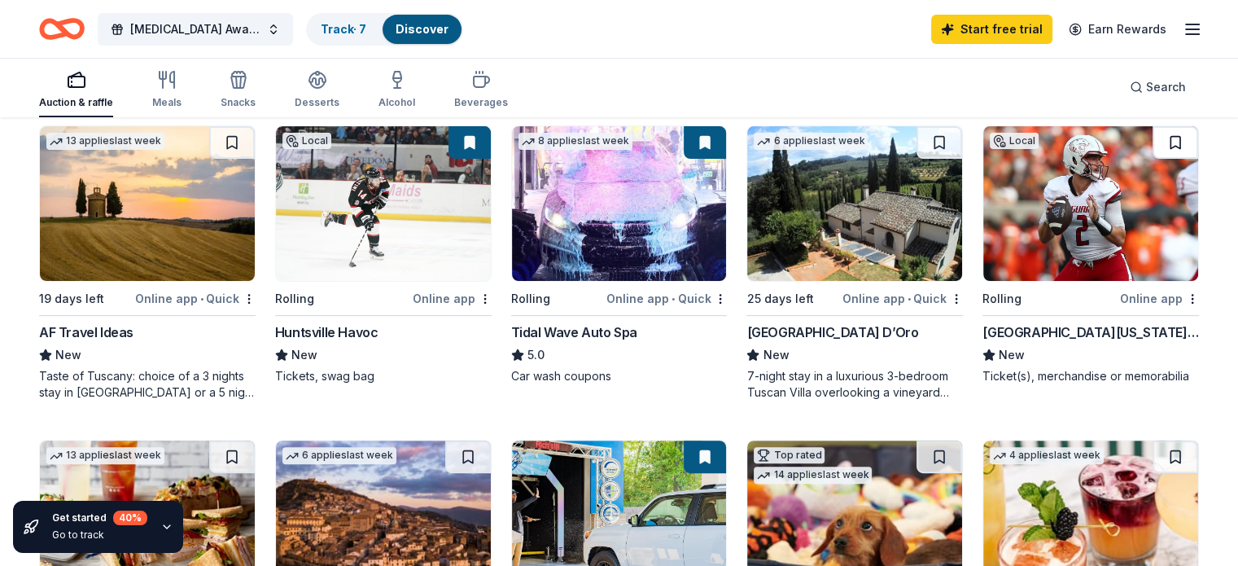
click at [1166, 136] on button at bounding box center [1176, 142] width 46 height 33
click at [479, 146] on button at bounding box center [470, 142] width 42 height 33
click at [471, 143] on button at bounding box center [470, 142] width 42 height 33
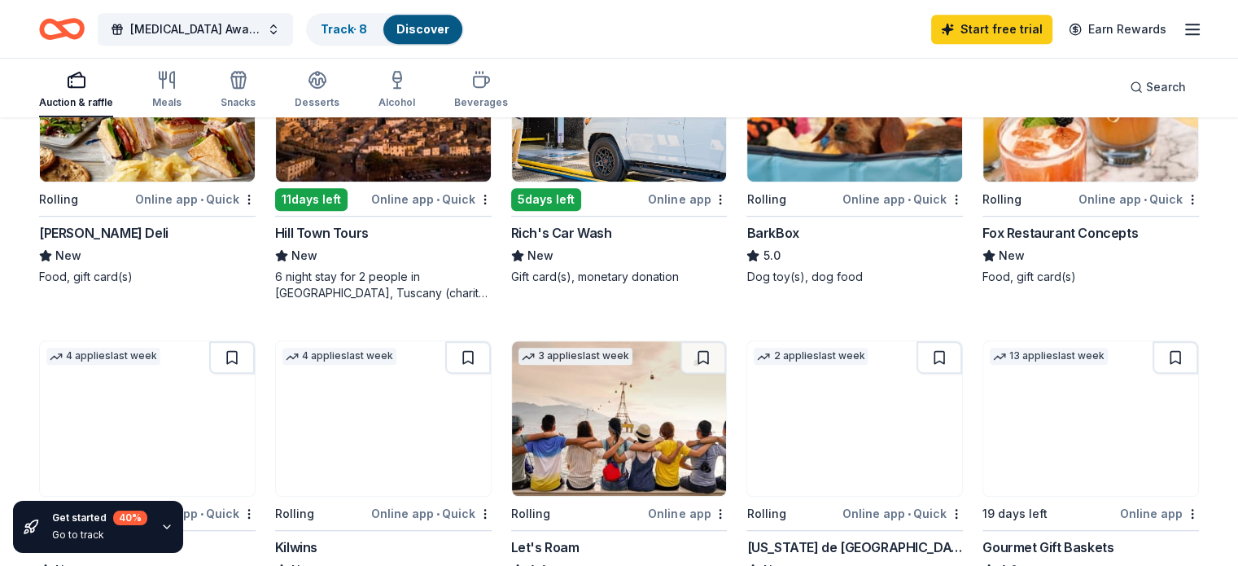
scroll to position [895, 0]
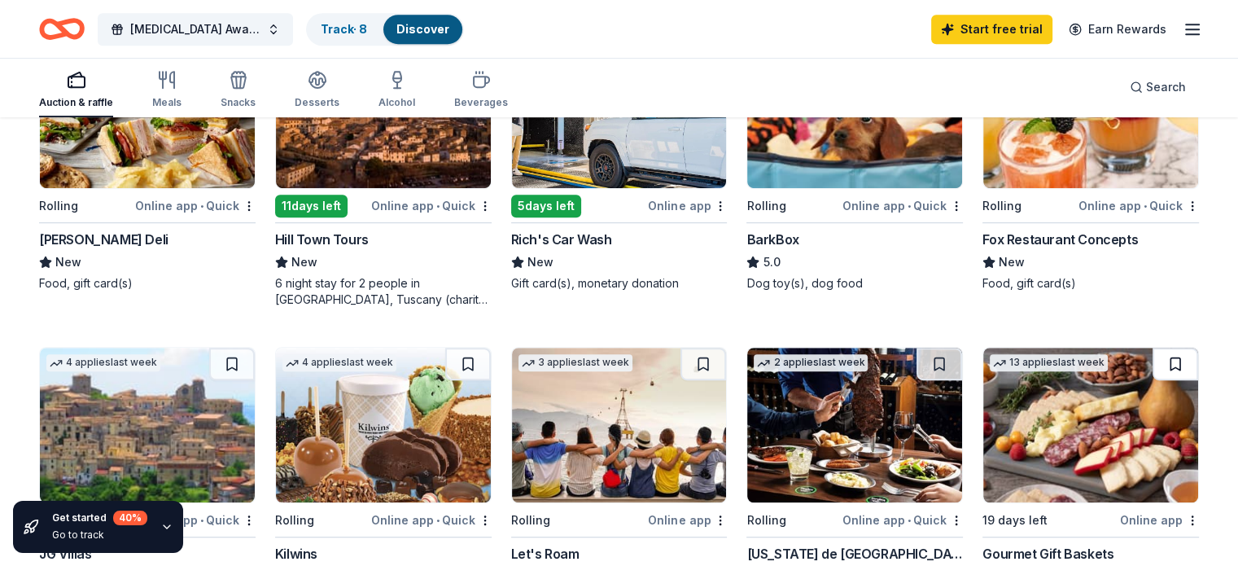
click at [1153, 352] on button at bounding box center [1176, 364] width 46 height 33
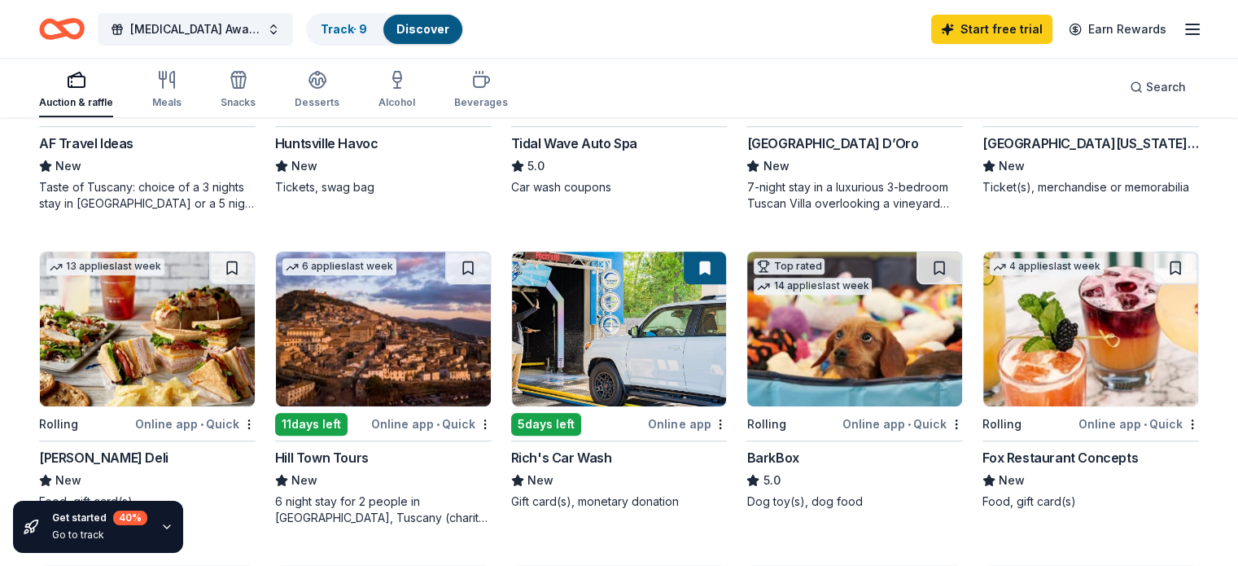
scroll to position [733, 0]
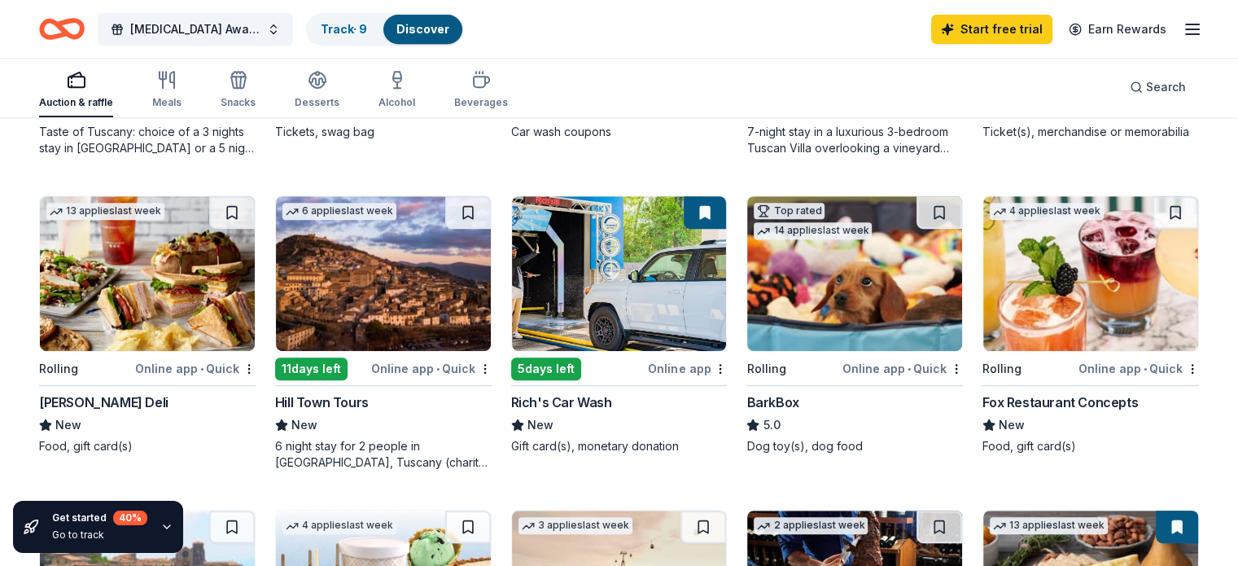
click at [240, 367] on div "Online app • Quick" at bounding box center [195, 368] width 120 height 20
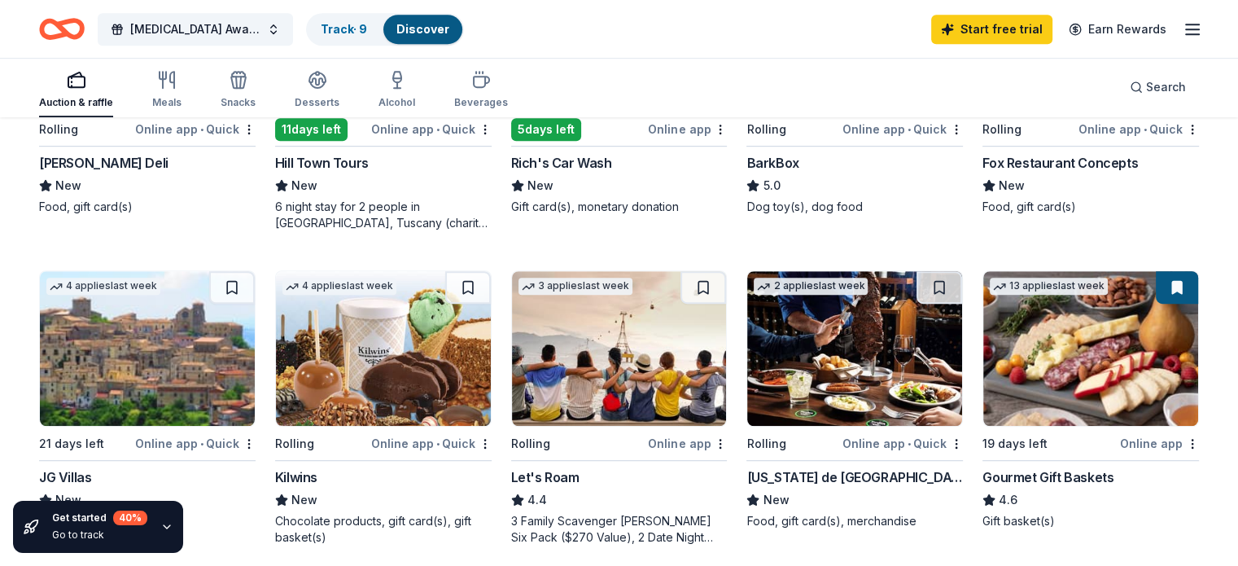
scroll to position [977, 0]
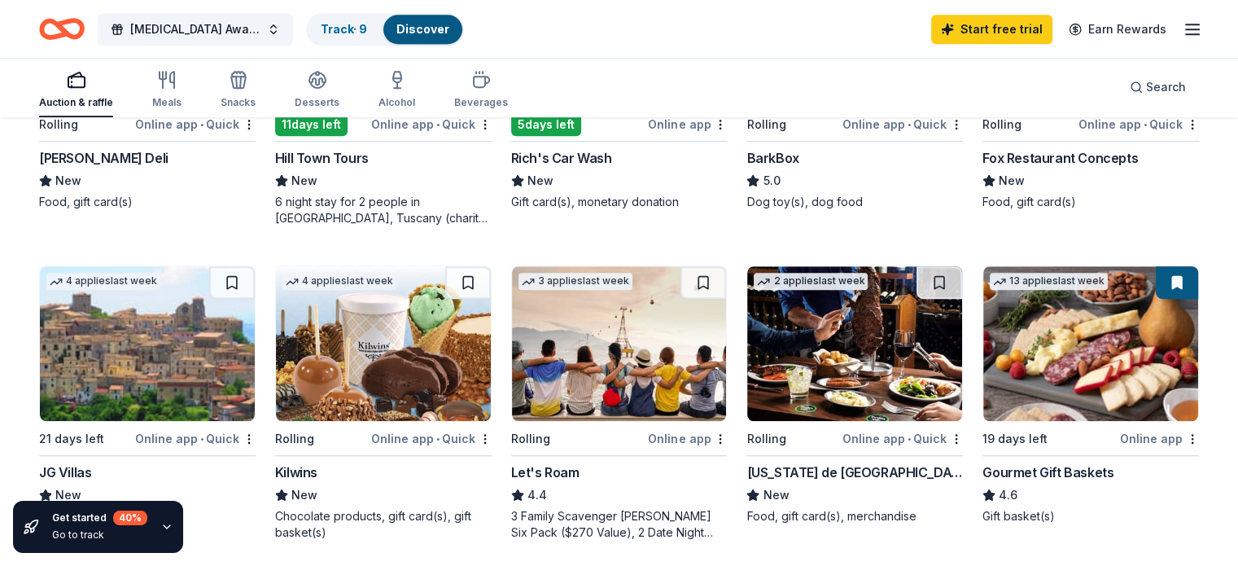
click at [1129, 431] on div "Online app" at bounding box center [1159, 438] width 79 height 20
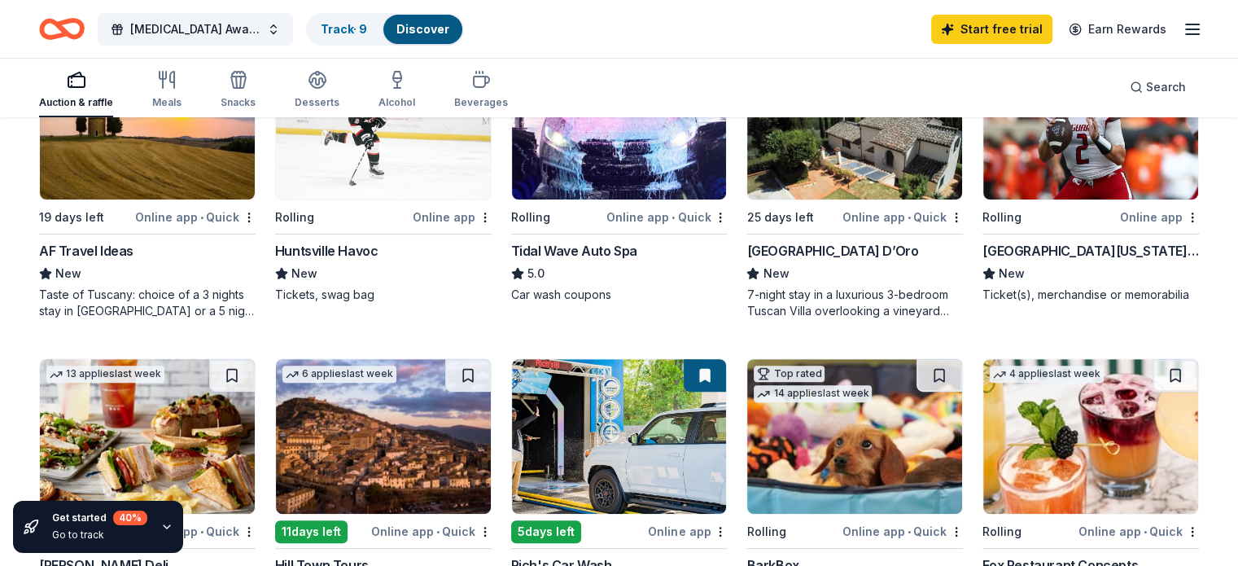
scroll to position [0, 0]
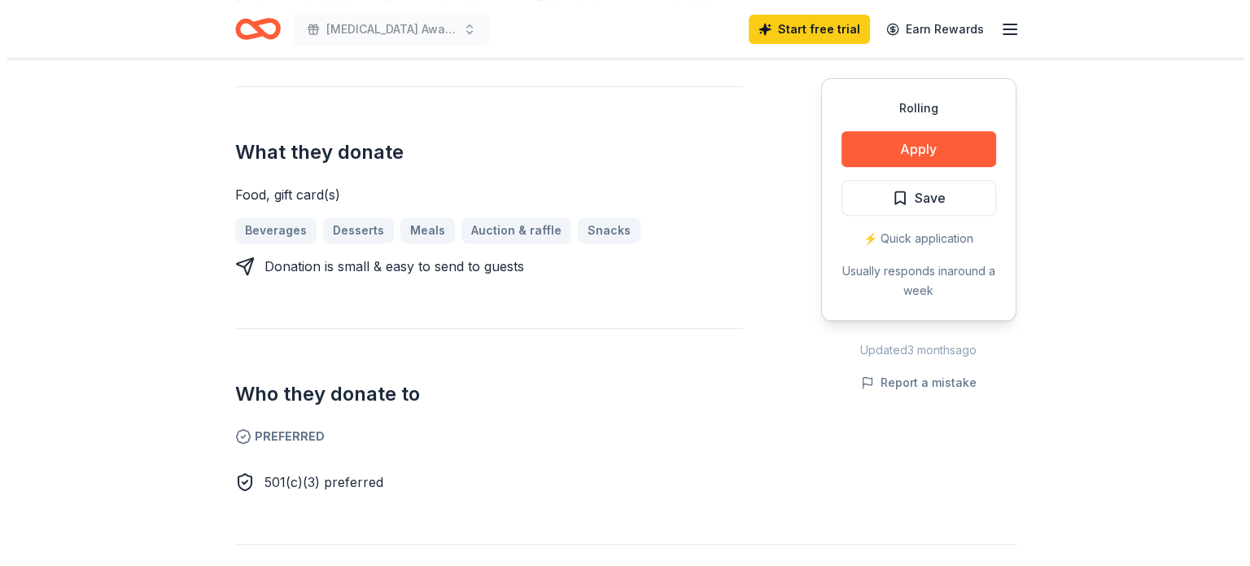
scroll to position [733, 0]
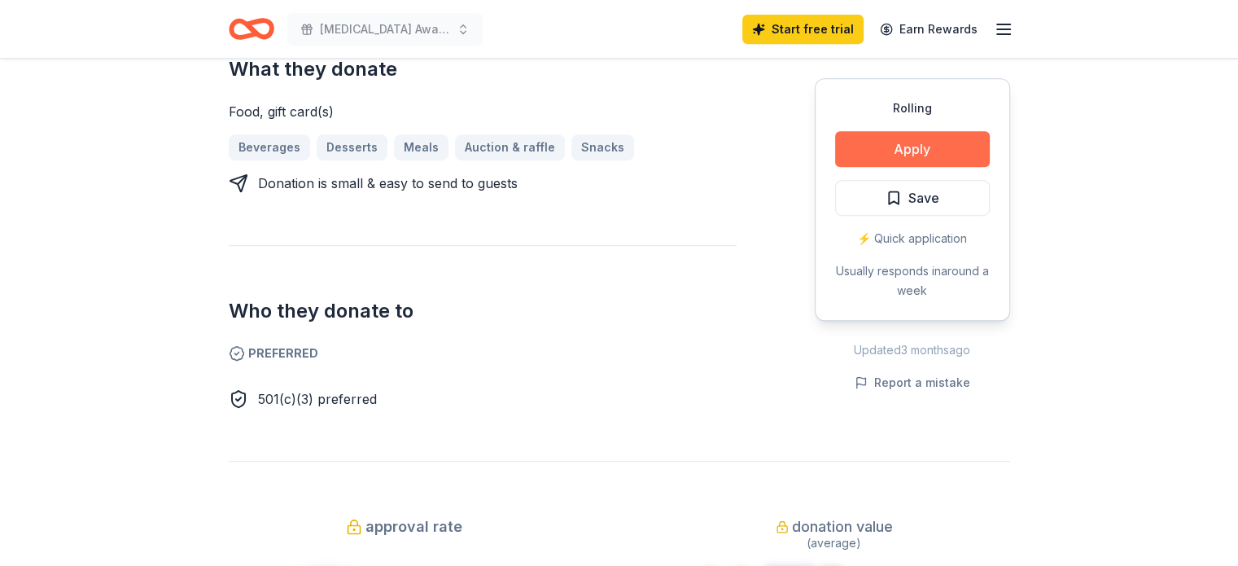
click at [856, 142] on button "Apply" at bounding box center [912, 149] width 155 height 36
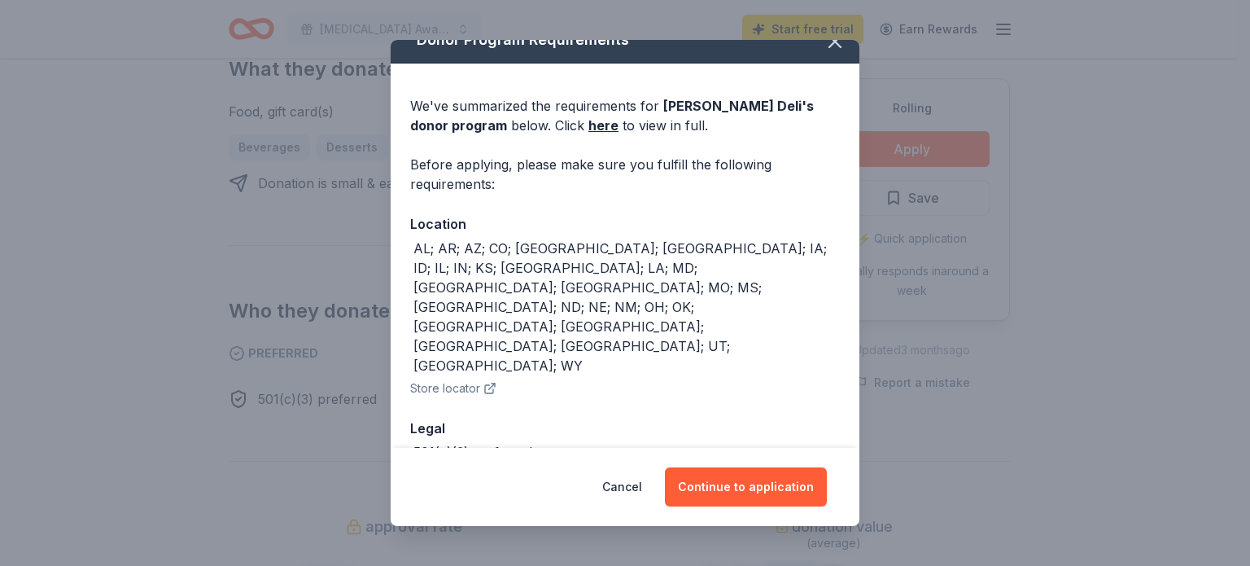
scroll to position [24, 0]
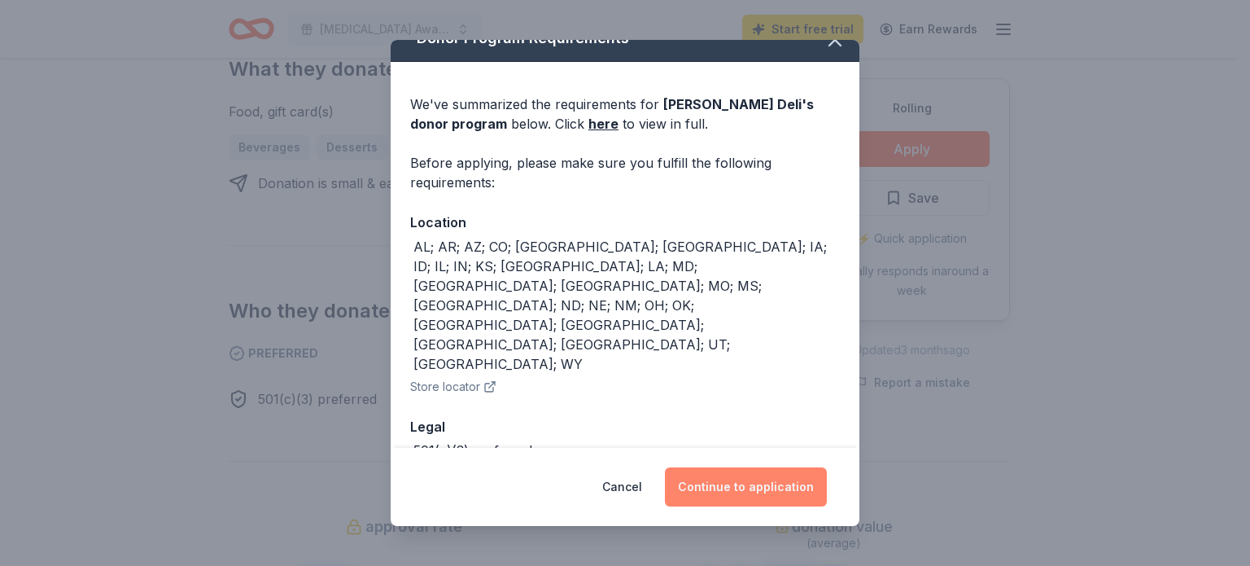
click at [729, 485] on button "Continue to application" at bounding box center [746, 486] width 162 height 39
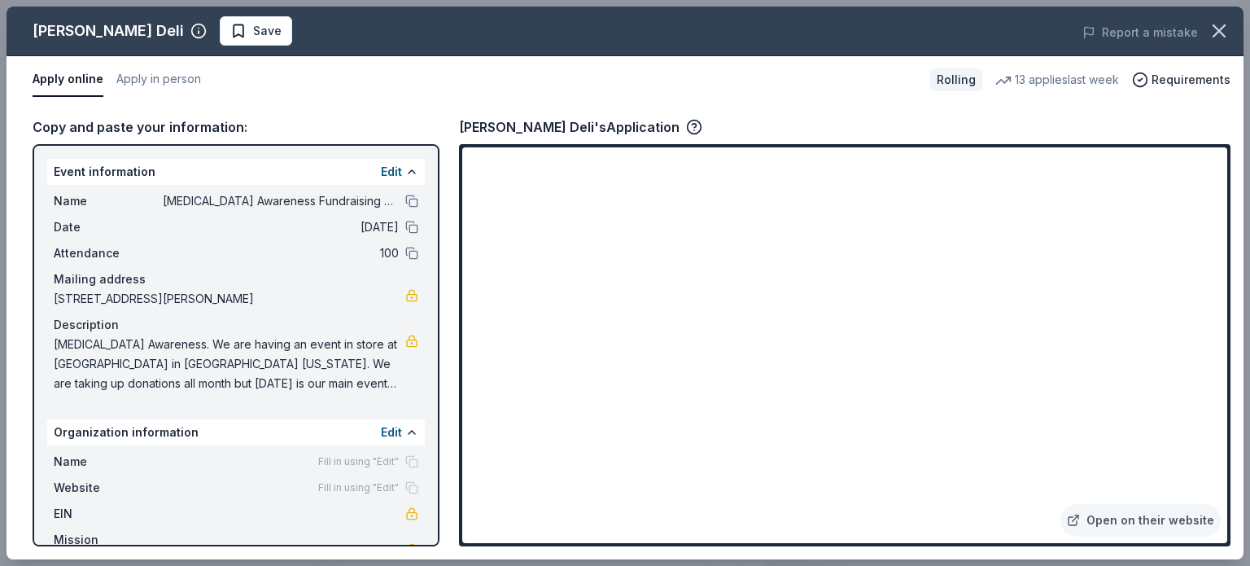
drag, startPoint x: 198, startPoint y: 341, endPoint x: 322, endPoint y: 362, distance: 126.3
click at [322, 362] on span "[MEDICAL_DATA] Awareness. We are having an event in store at [GEOGRAPHIC_DATA] …" at bounding box center [230, 364] width 352 height 59
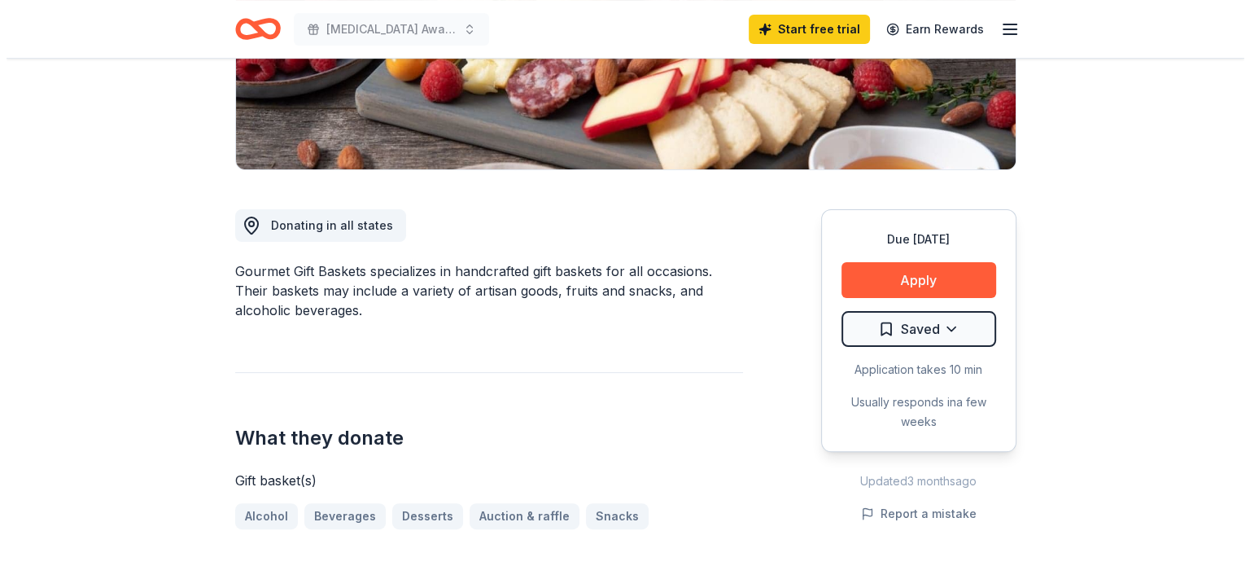
scroll to position [326, 0]
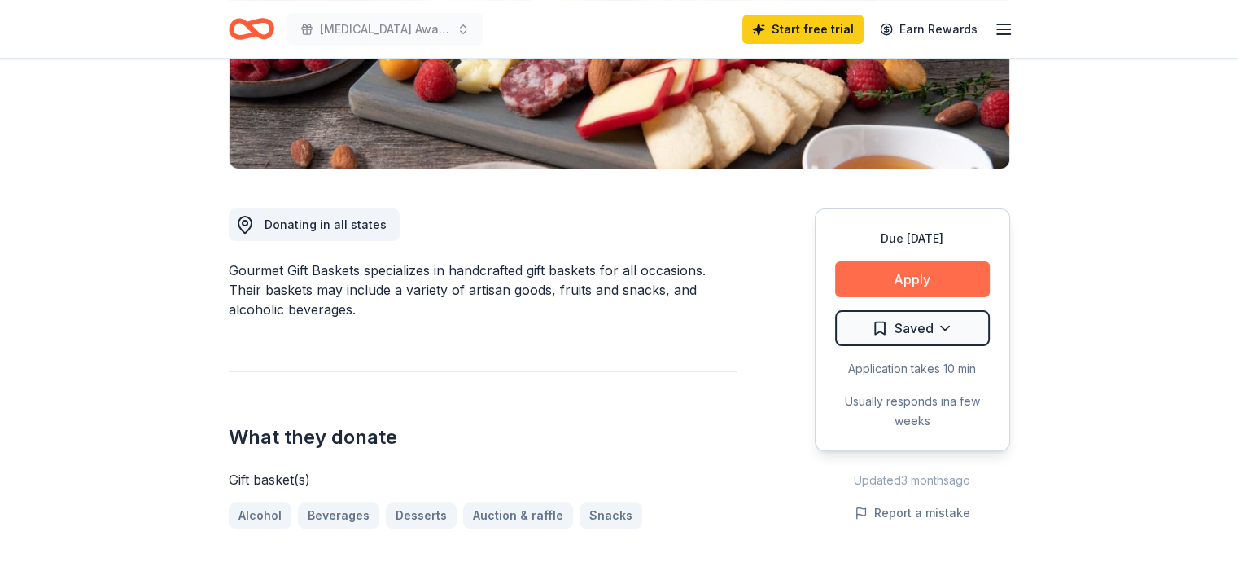
click at [899, 272] on button "Apply" at bounding box center [912, 279] width 155 height 36
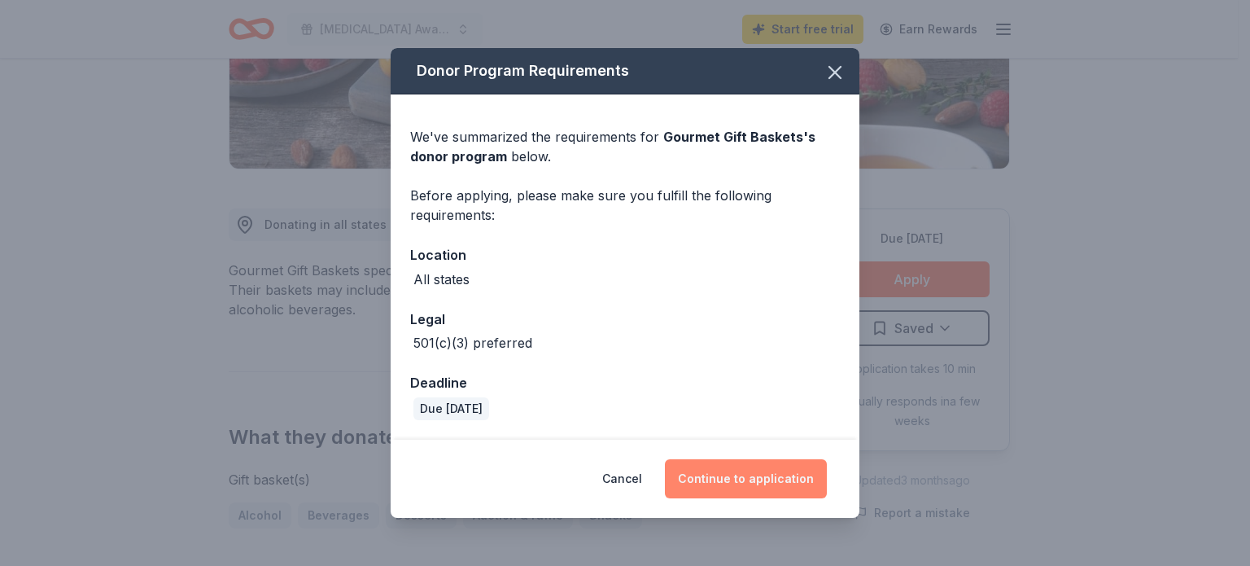
click at [786, 480] on button "Continue to application" at bounding box center [746, 478] width 162 height 39
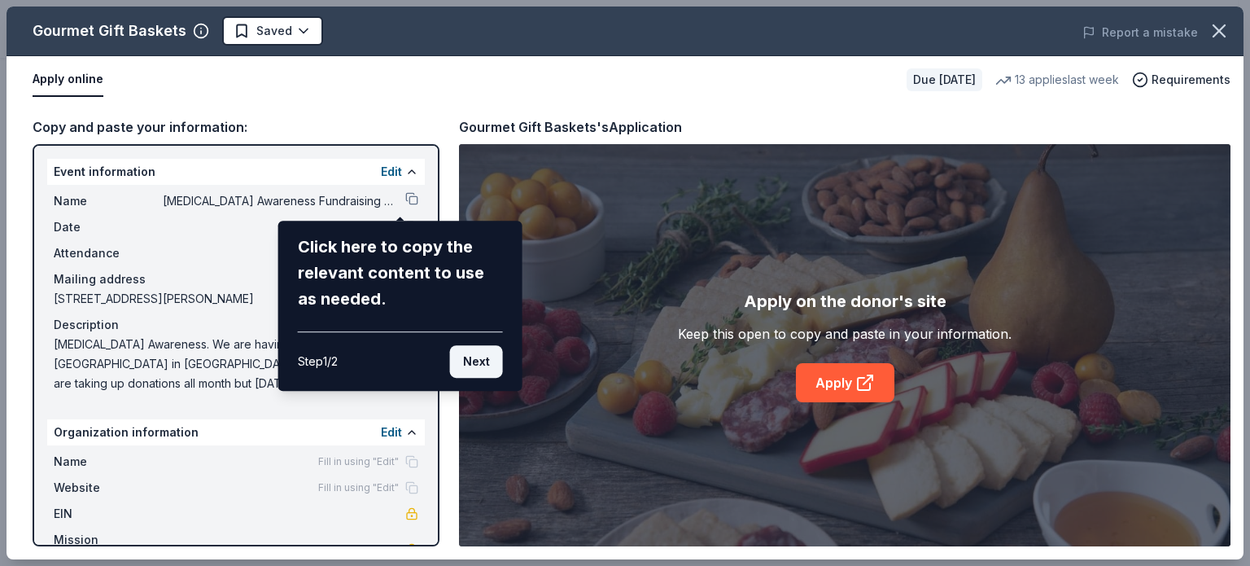
click at [490, 364] on button "Next" at bounding box center [476, 361] width 53 height 33
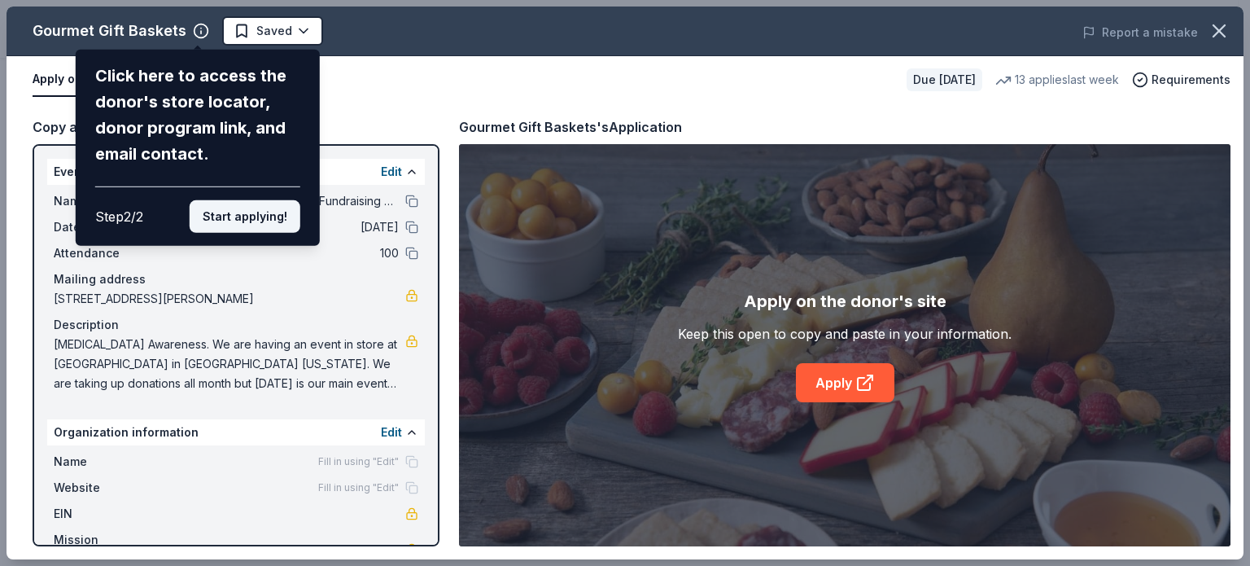
click at [288, 224] on button "Start applying!" at bounding box center [245, 216] width 111 height 33
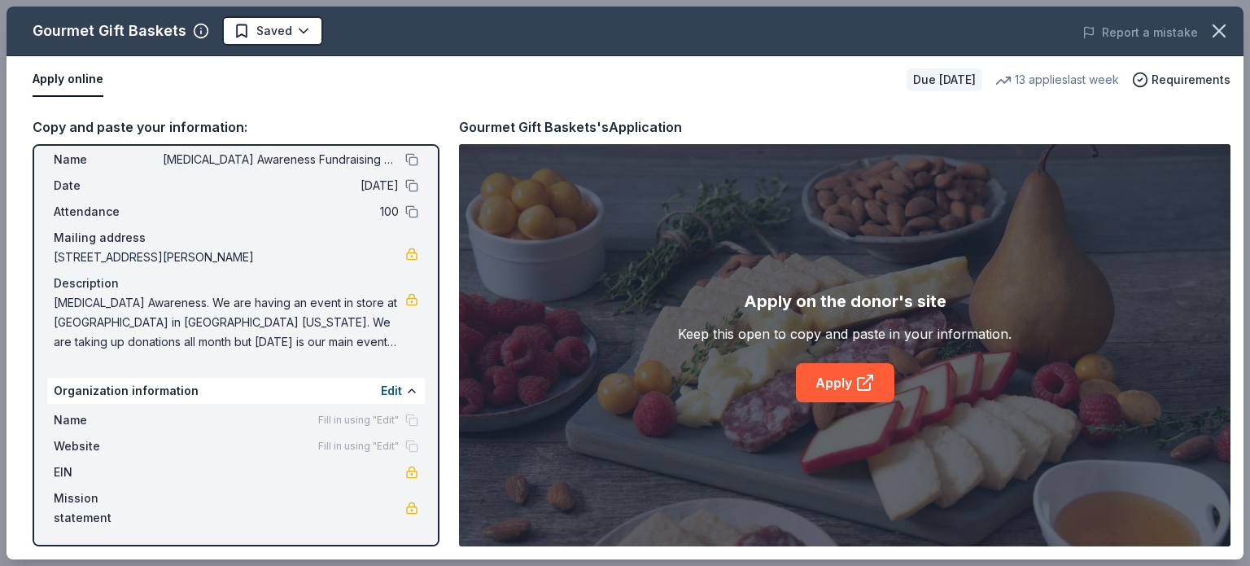
scroll to position [42, 0]
click at [876, 384] on link "Apply" at bounding box center [845, 382] width 98 height 39
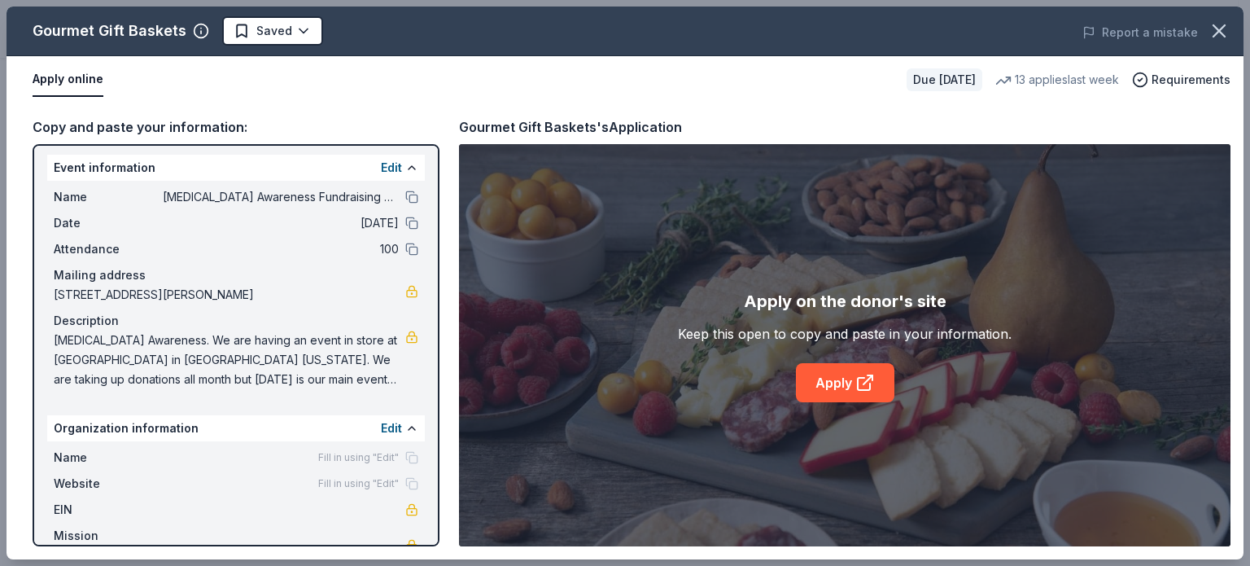
scroll to position [0, 0]
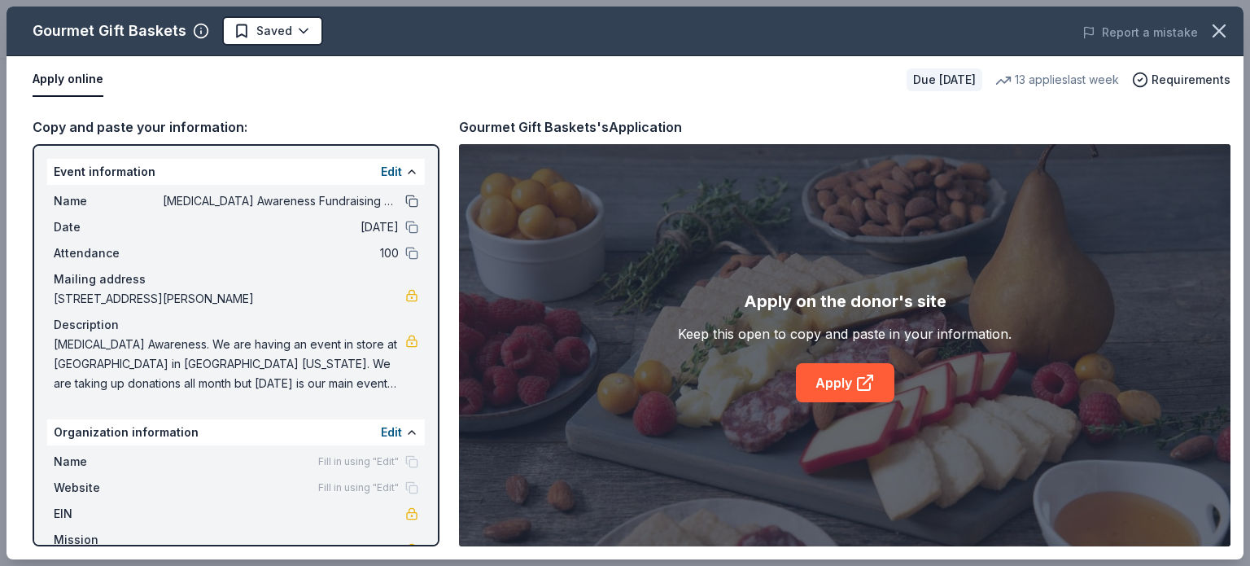
click at [405, 203] on button at bounding box center [411, 201] width 13 height 13
